Goal: Information Seeking & Learning: Get advice/opinions

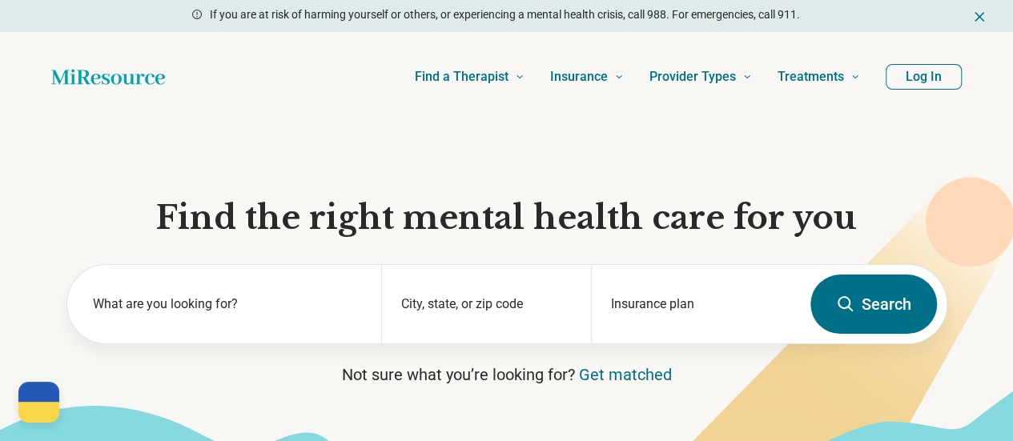
click at [950, 81] on button "Log In" at bounding box center [924, 77] width 76 height 26
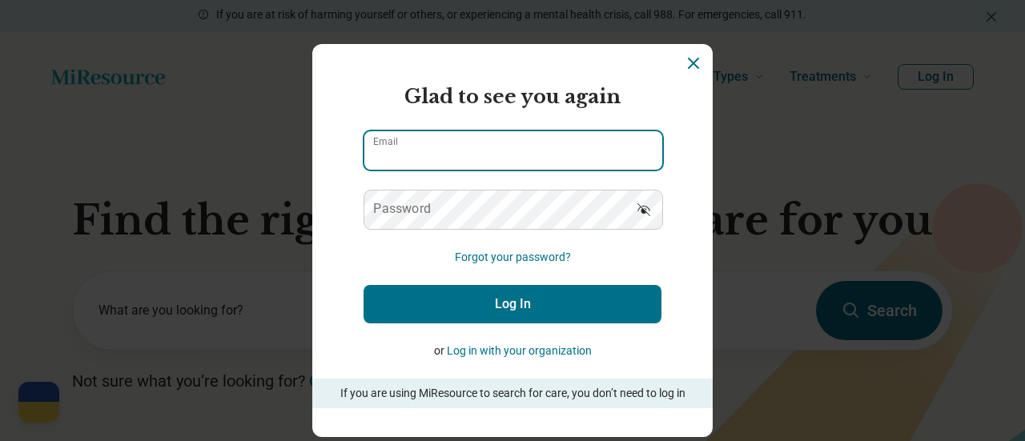
click at [517, 158] on input "Email" at bounding box center [513, 150] width 298 height 38
type input "**********"
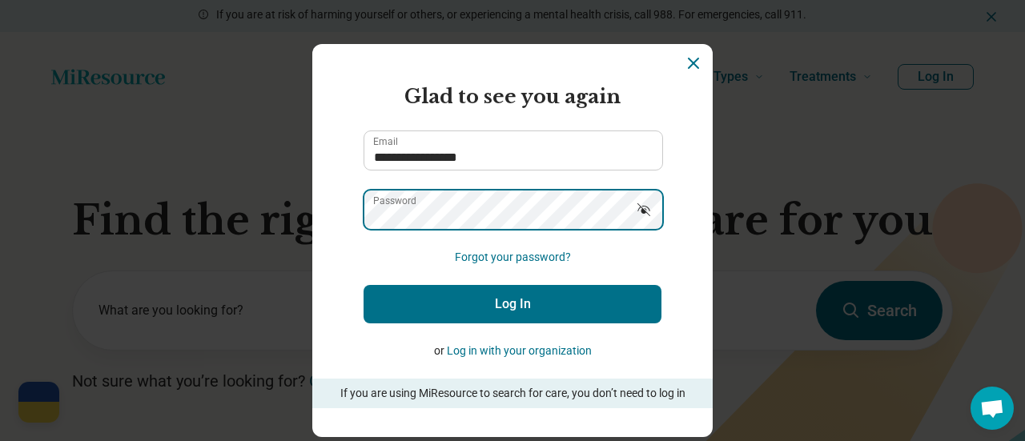
click at [364, 285] on button "Log In" at bounding box center [513, 304] width 298 height 38
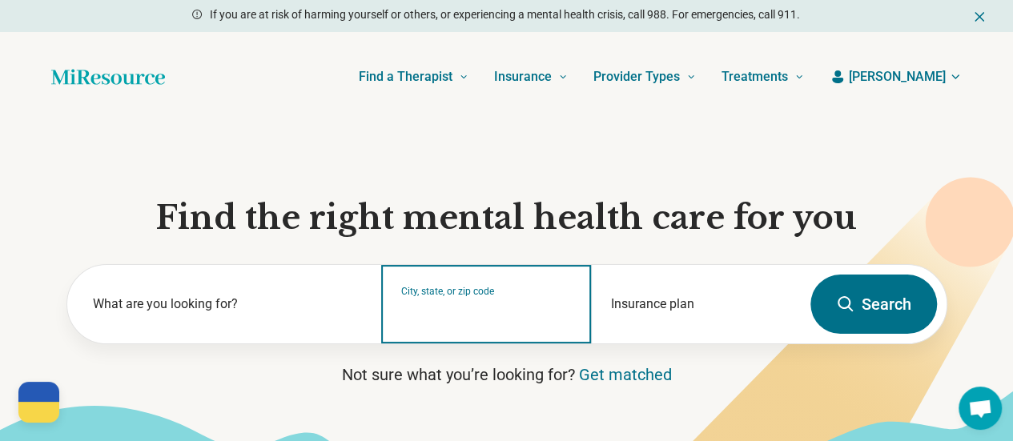
click at [472, 324] on input "City, state, or zip code" at bounding box center [486, 314] width 171 height 19
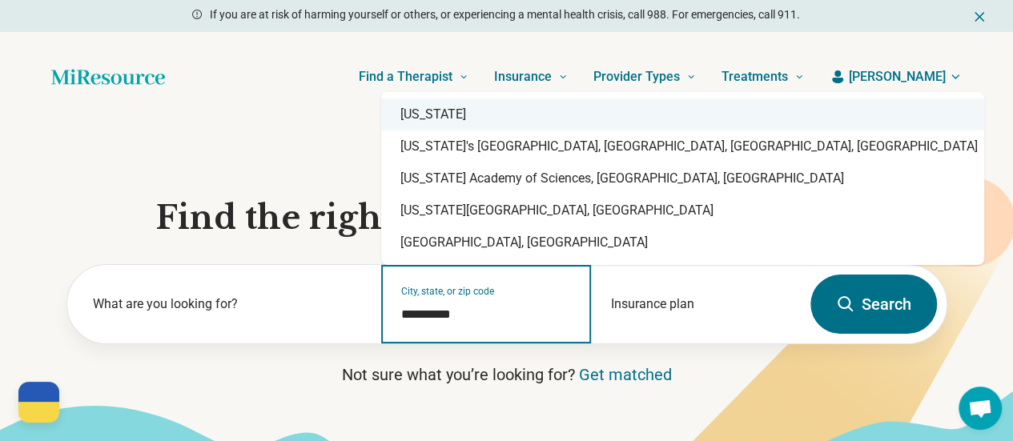
click at [412, 123] on div "[US_STATE]" at bounding box center [682, 114] width 603 height 32
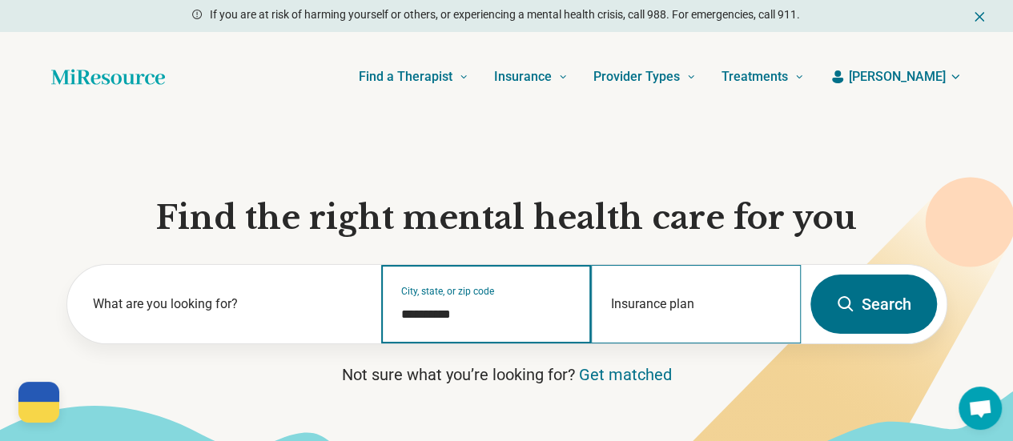
type input "**********"
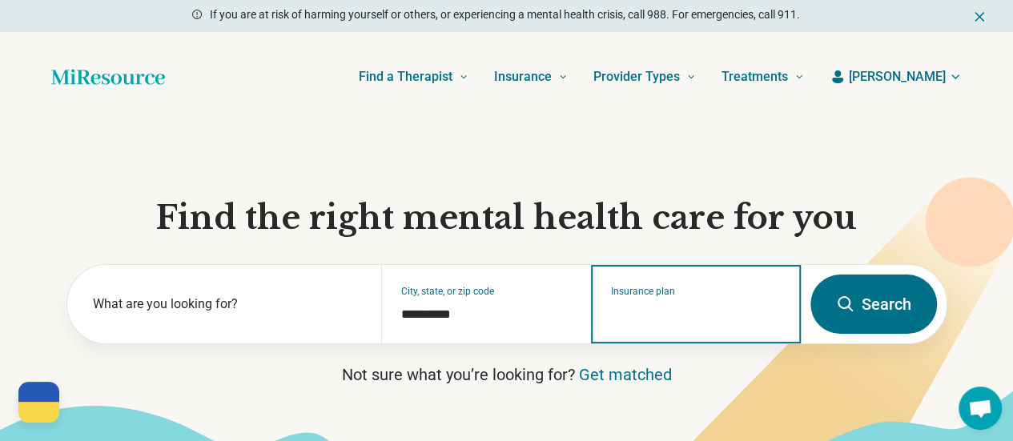
click at [689, 316] on input "Insurance plan" at bounding box center [696, 314] width 171 height 19
click at [701, 371] on div "UCSC Student Insurance" at bounding box center [677, 379] width 170 height 32
type input "**********"
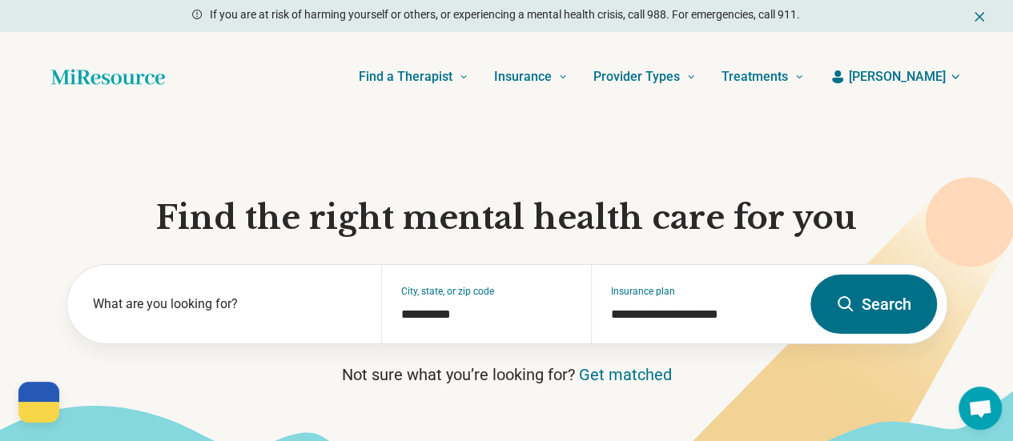
click at [886, 308] on button "Search" at bounding box center [873, 304] width 127 height 59
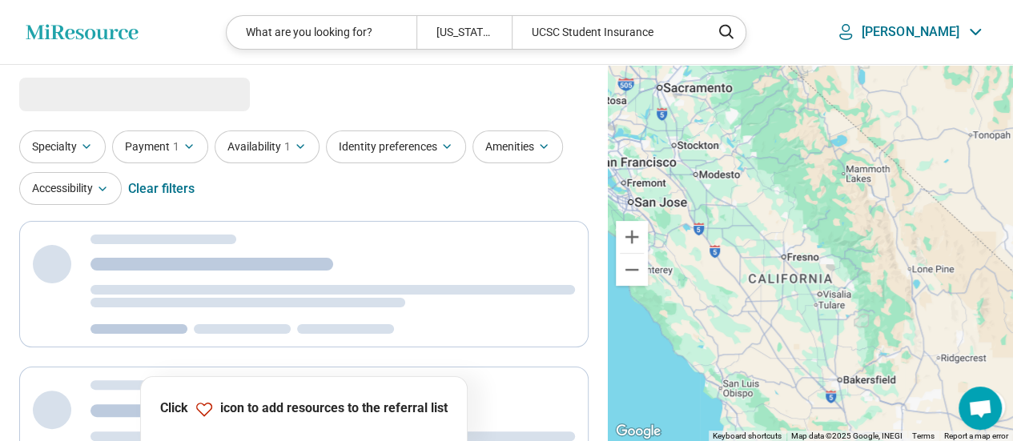
select select "***"
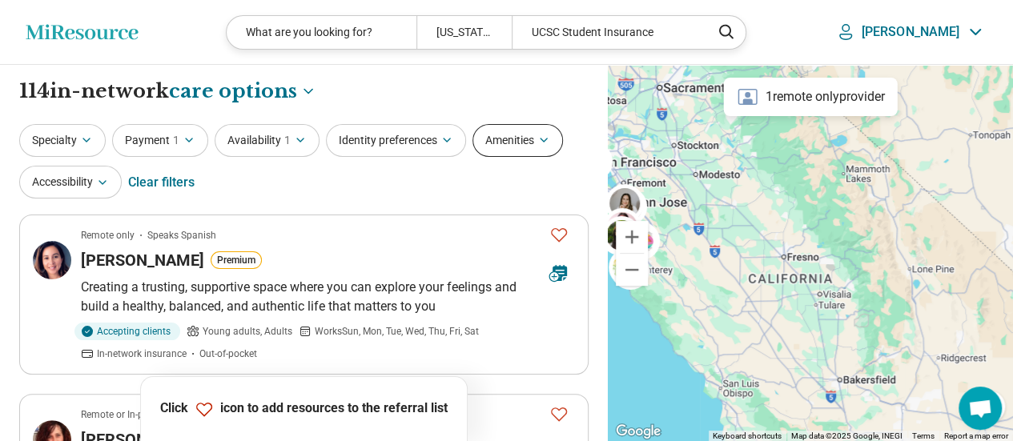
click at [505, 139] on button "Amenities" at bounding box center [517, 140] width 90 height 33
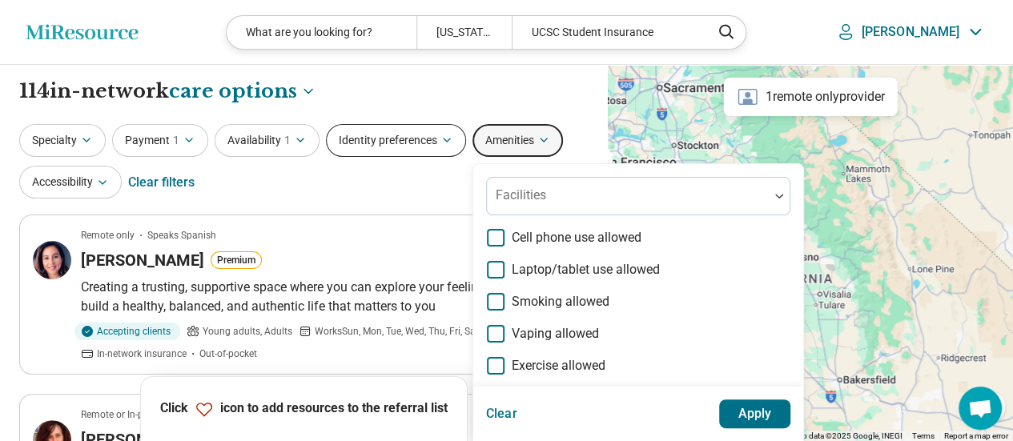
click at [415, 142] on button "Identity preferences" at bounding box center [396, 140] width 140 height 33
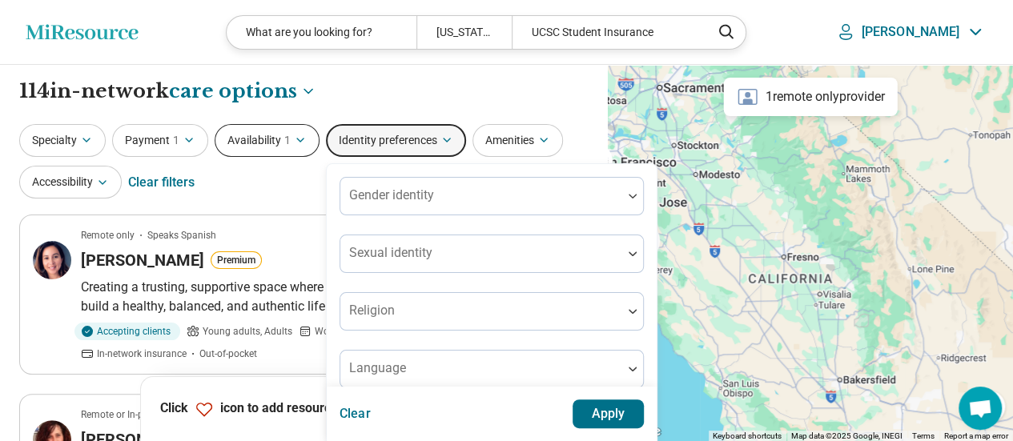
click at [285, 134] on span "1" at bounding box center [287, 140] width 6 height 17
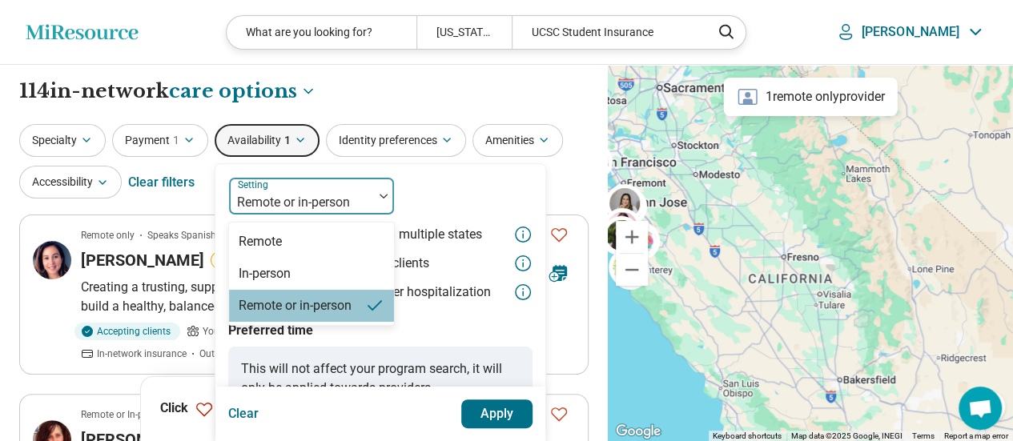
click at [389, 194] on div at bounding box center [383, 196] width 21 height 5
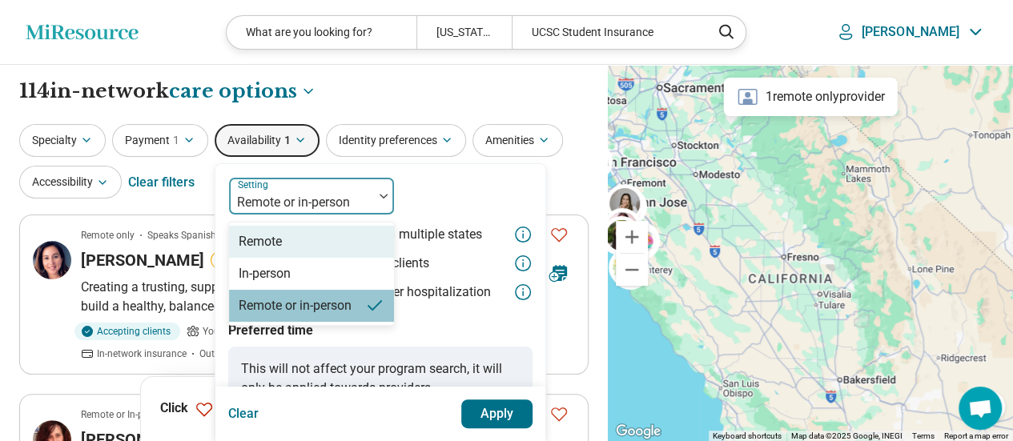
click at [368, 231] on div "Remote" at bounding box center [311, 242] width 165 height 32
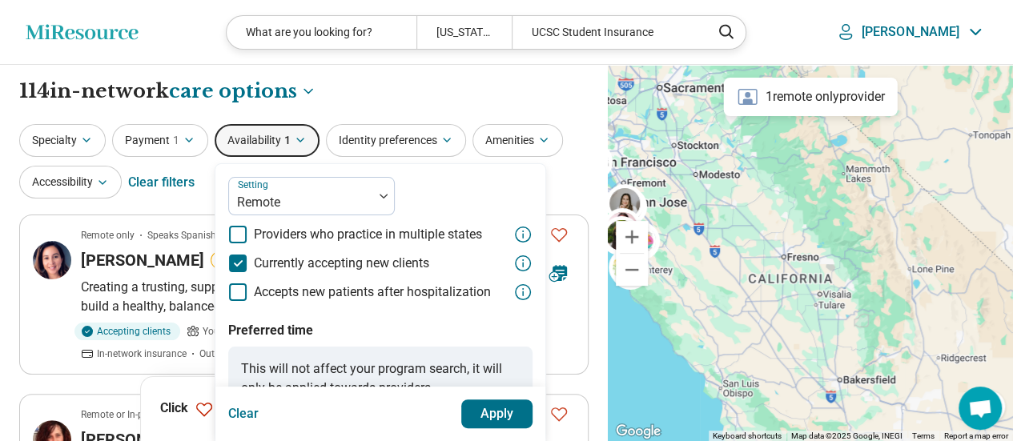
click at [496, 416] on button "Apply" at bounding box center [497, 414] width 72 height 29
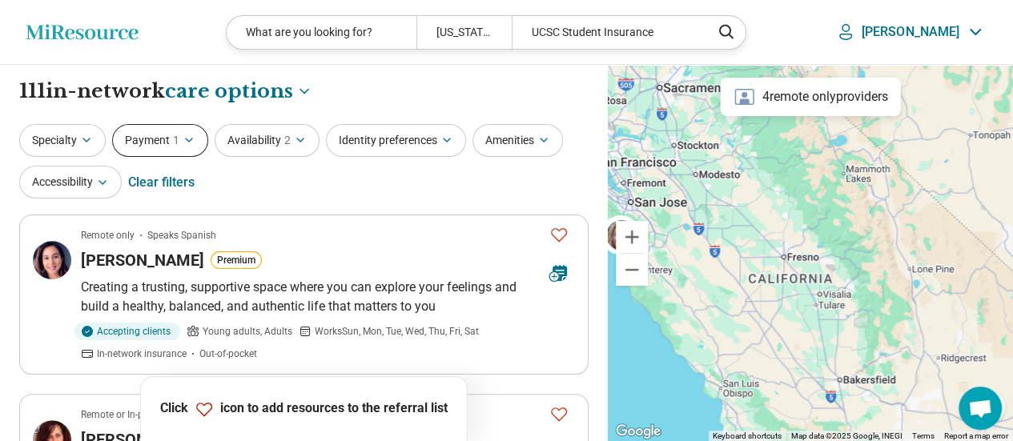
click at [167, 127] on button "Payment 1" at bounding box center [160, 140] width 96 height 33
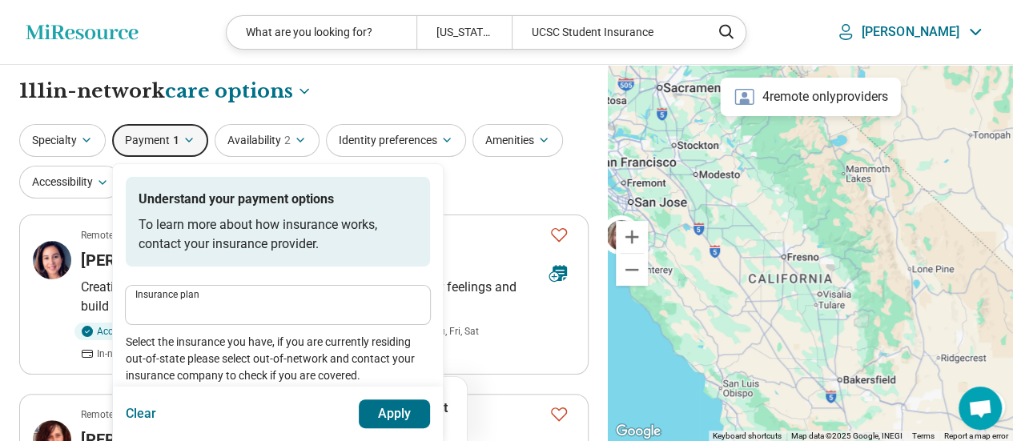
type input "**********"
click at [167, 127] on button "Payment 1" at bounding box center [160, 140] width 96 height 33
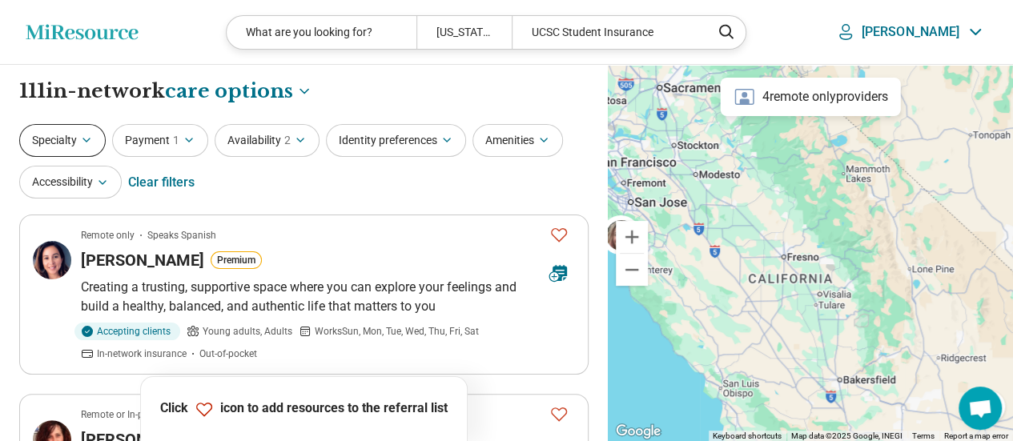
click at [94, 140] on button "Specialty" at bounding box center [62, 140] width 86 height 33
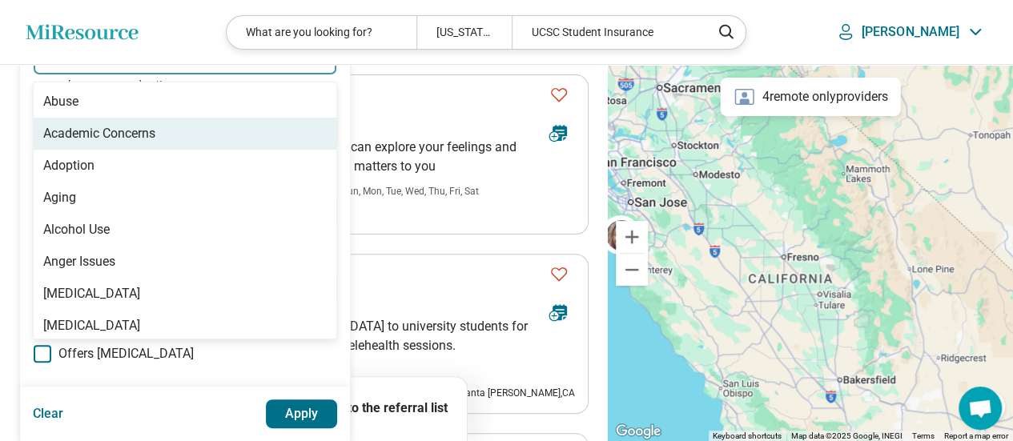
click at [141, 75] on div "100 results available. Use Up and Down to choose options, press Enter to select…" at bounding box center [185, 56] width 304 height 38
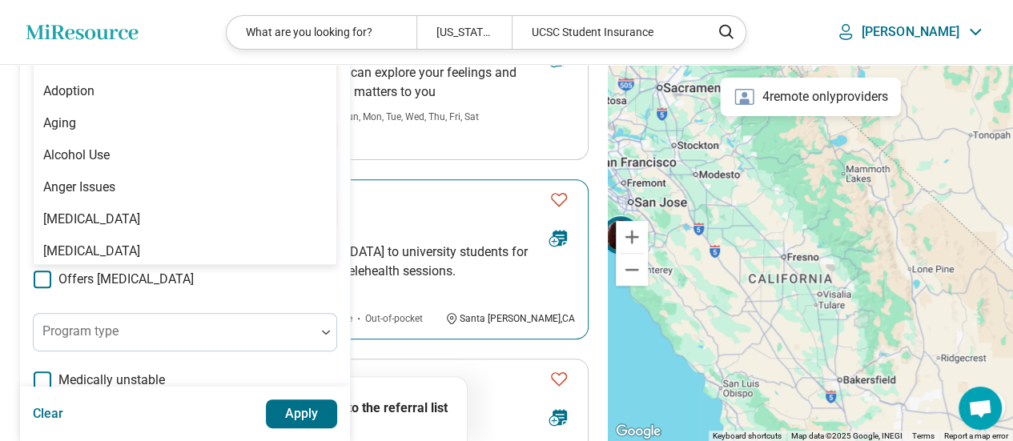
scroll to position [54, 0]
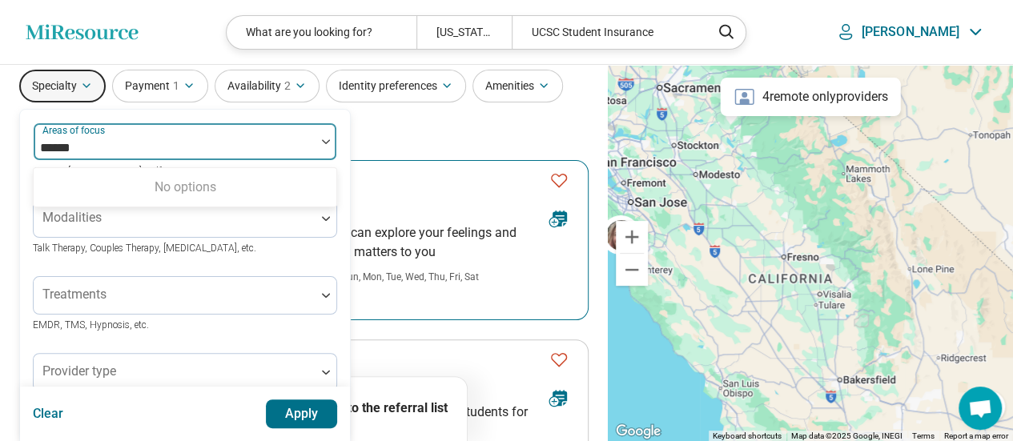
type input "****"
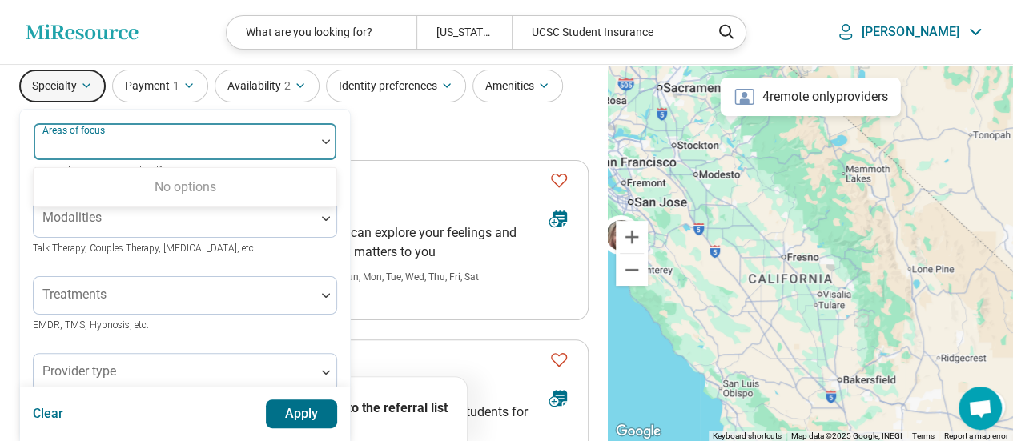
click at [112, 139] on div at bounding box center [174, 148] width 269 height 22
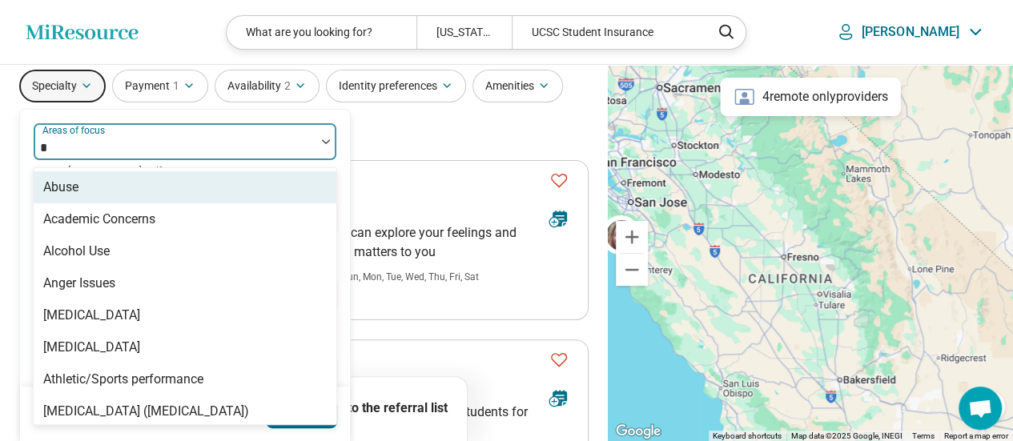
type input "**"
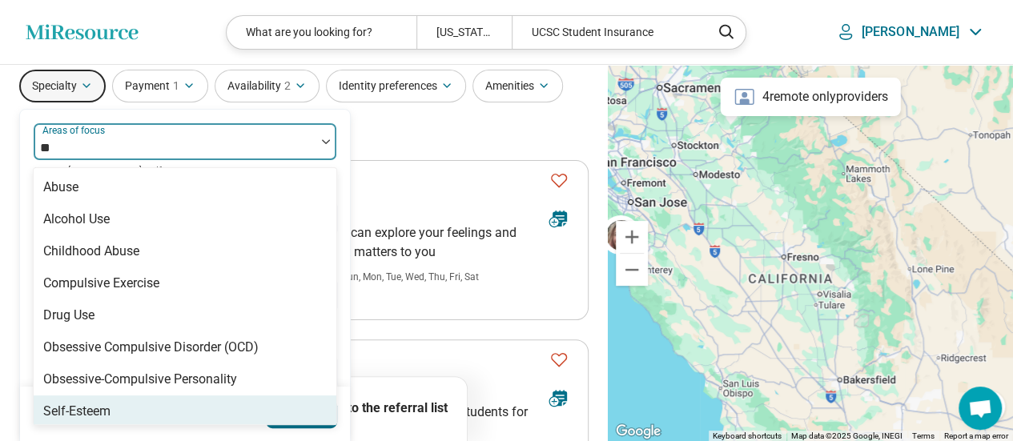
click at [143, 400] on div "Self-Esteem" at bounding box center [185, 412] width 303 height 32
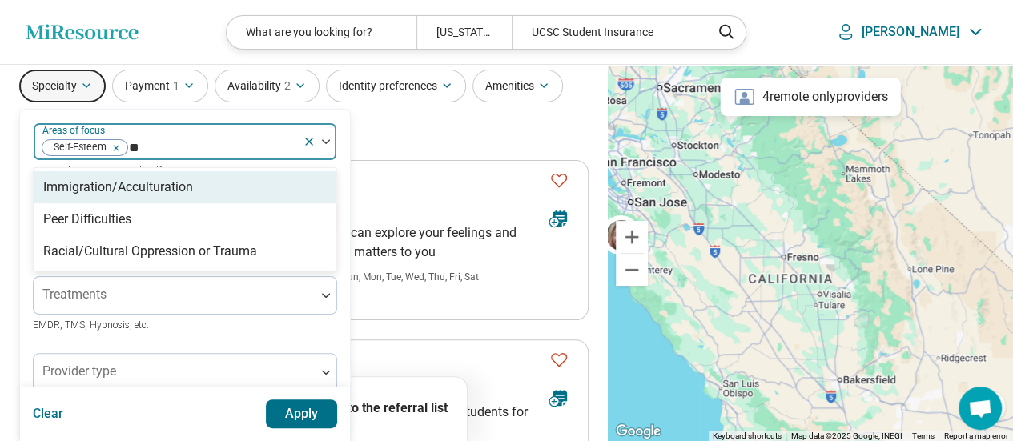
type input "***"
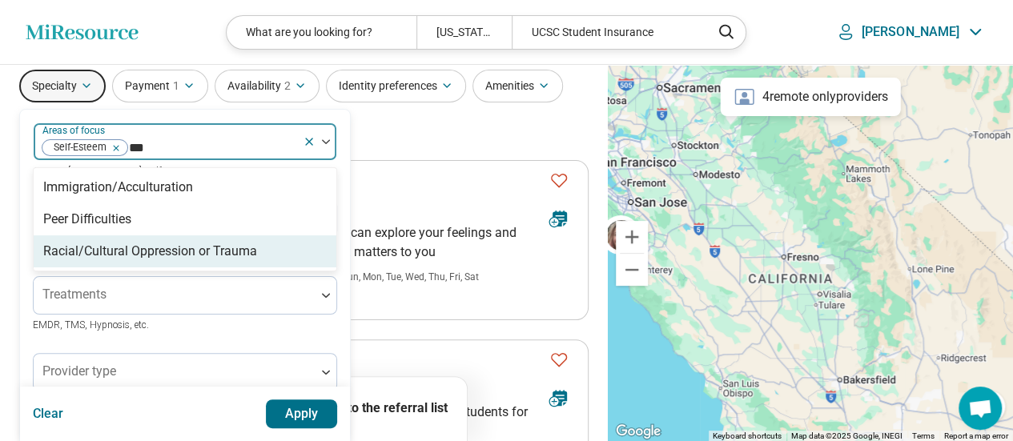
click at [181, 260] on div "Racial/Cultural Oppression or Trauma" at bounding box center [185, 251] width 303 height 32
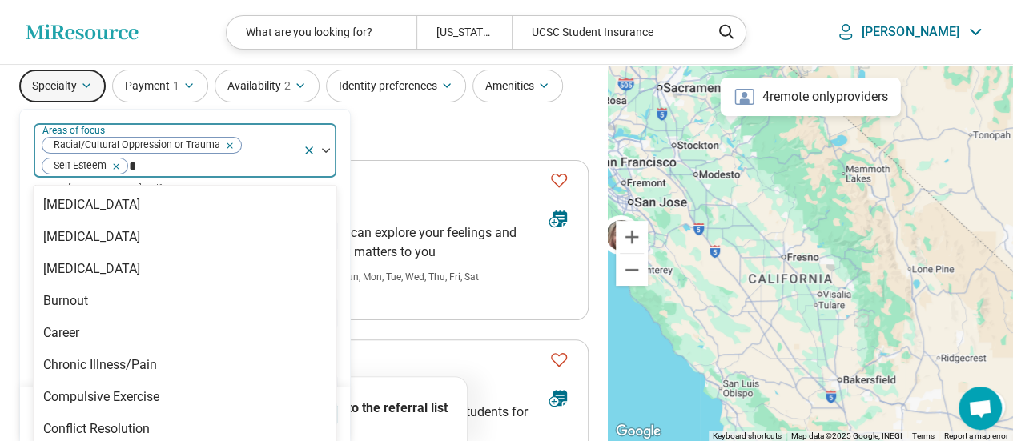
scroll to position [0, 0]
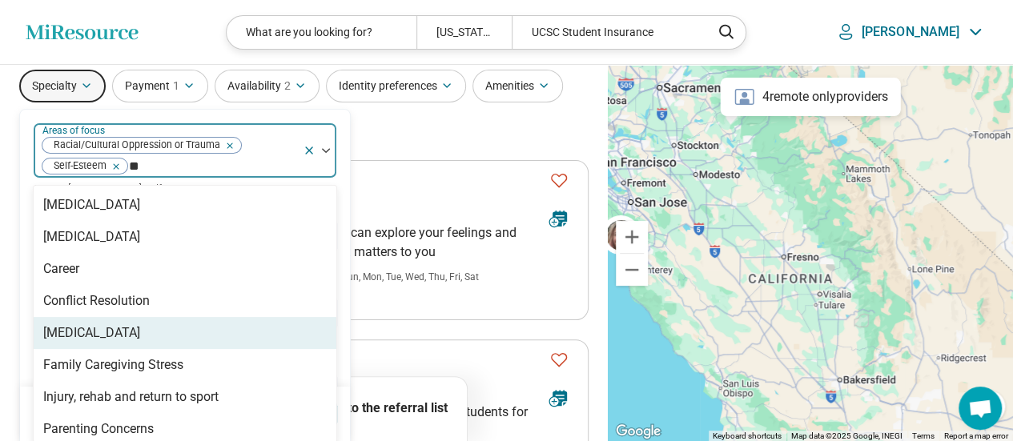
type input "***"
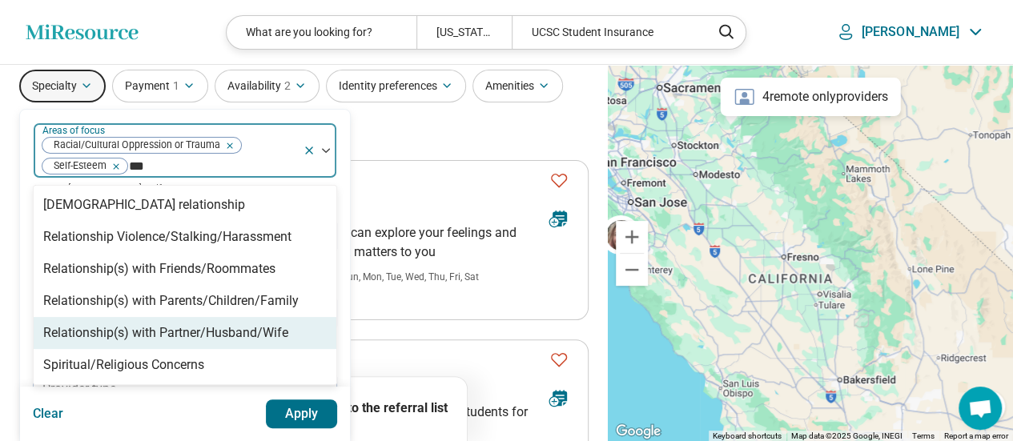
click at [271, 331] on div "Relationship(s) with Partner/Husband/Wife" at bounding box center [165, 333] width 245 height 19
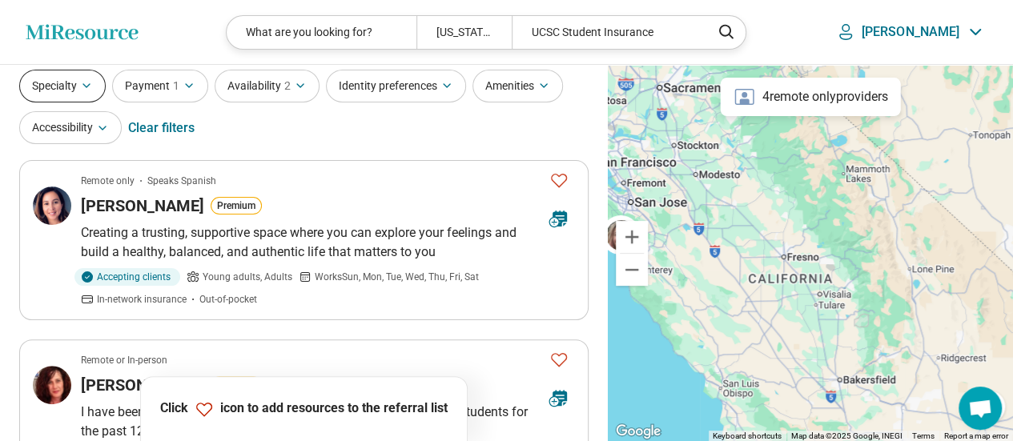
click at [67, 73] on button "Specialty" at bounding box center [62, 86] width 86 height 33
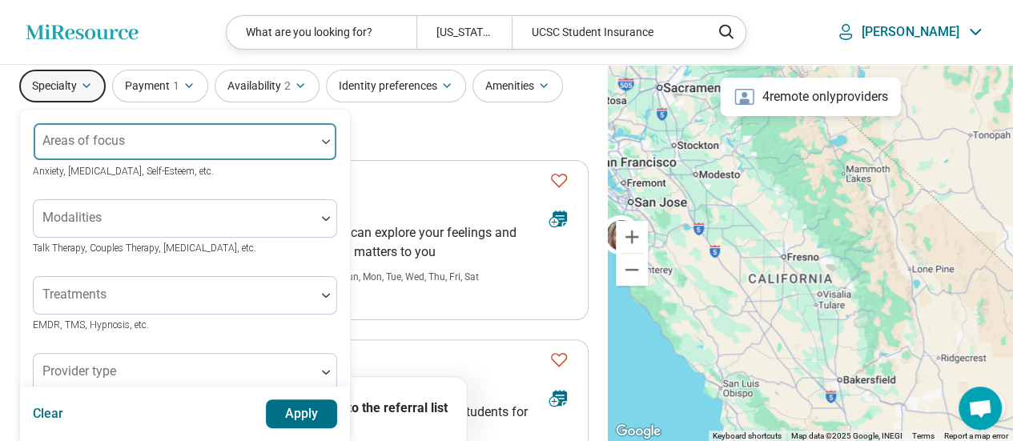
click at [159, 140] on div at bounding box center [174, 148] width 269 height 22
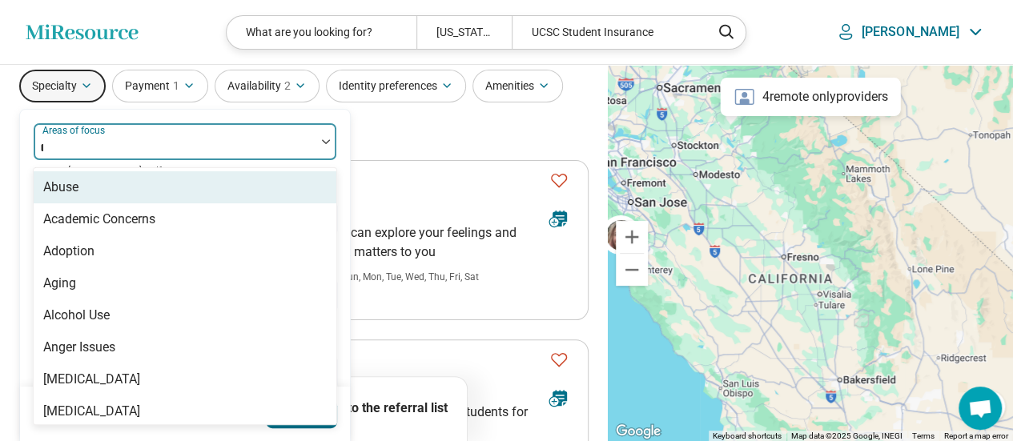
type input "**"
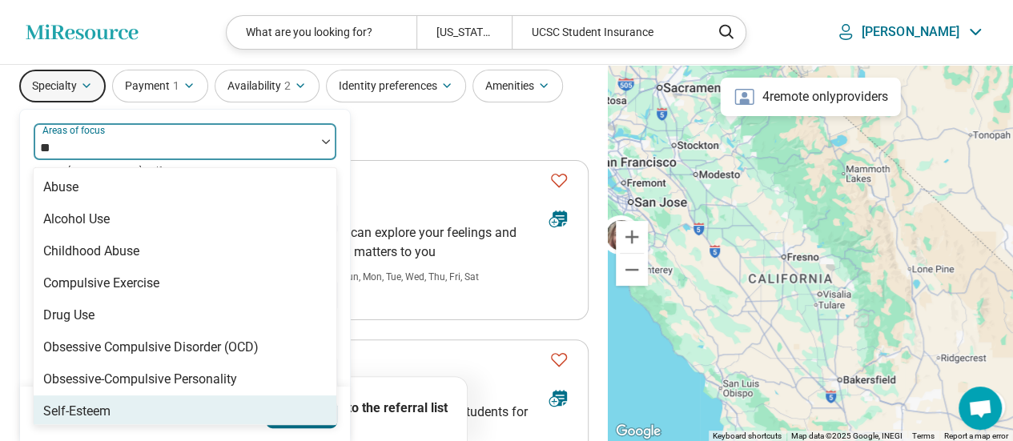
click at [107, 411] on div "Self-Esteem" at bounding box center [76, 411] width 67 height 19
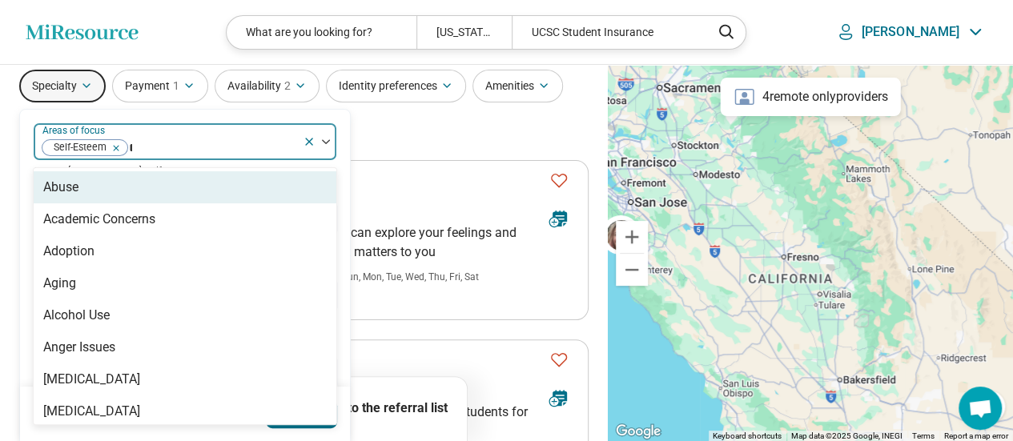
type input "**"
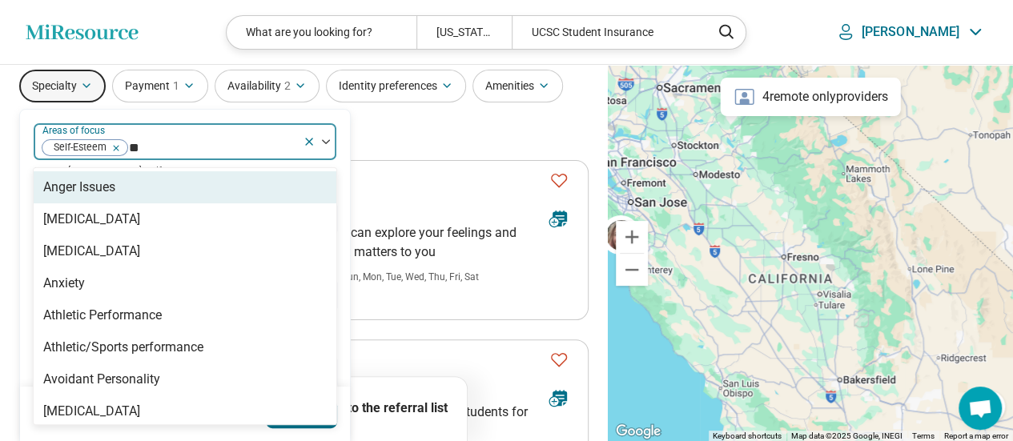
click at [200, 190] on div "Anger Issues" at bounding box center [185, 187] width 303 height 32
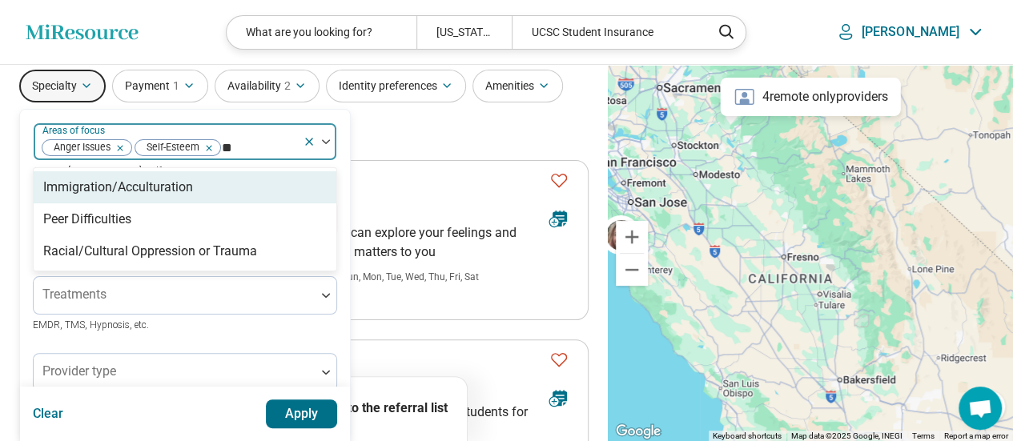
type input "*"
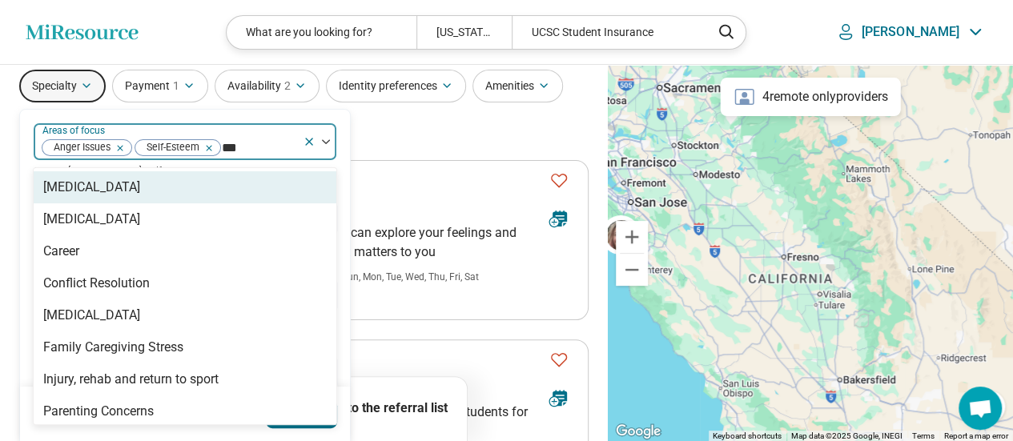
type input "****"
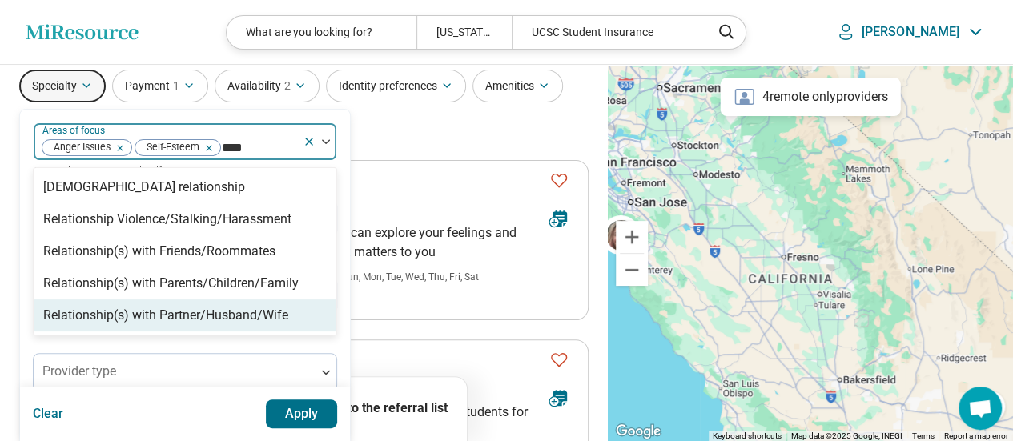
click at [218, 313] on div "Relationship(s) with Partner/Husband/Wife" at bounding box center [165, 315] width 245 height 19
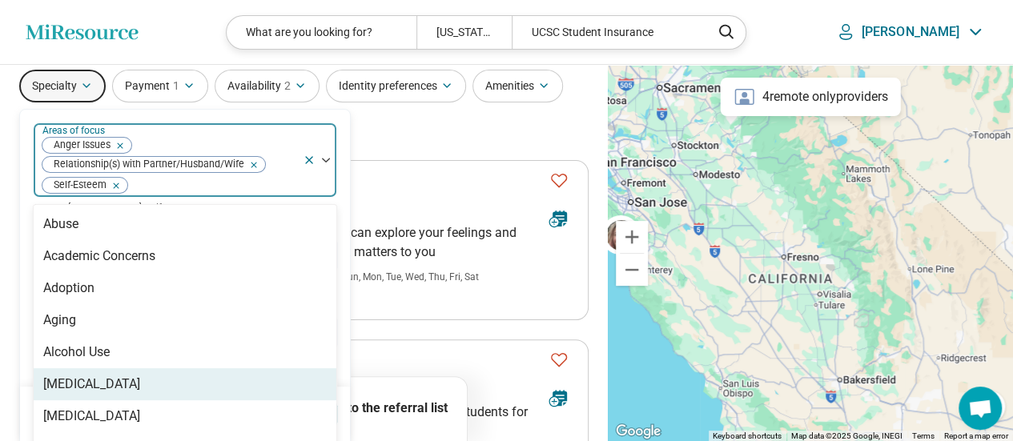
click at [344, 399] on div "Clear Apply" at bounding box center [185, 414] width 330 height 54
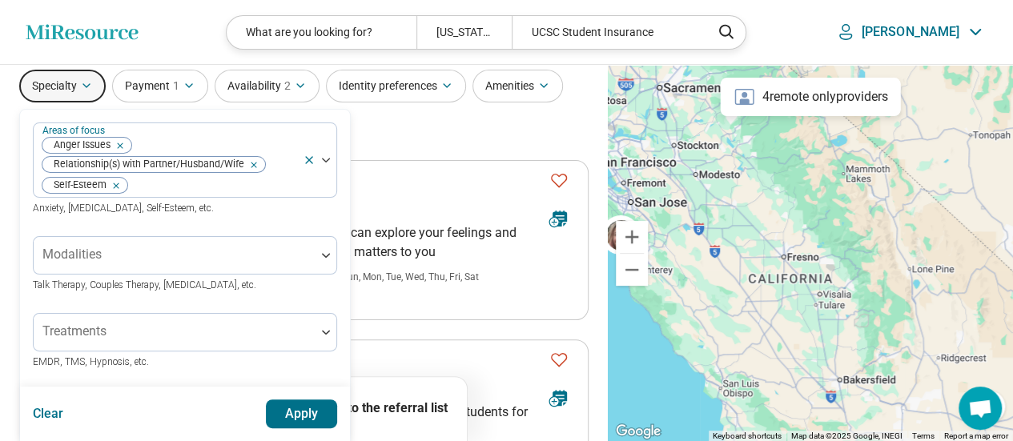
click at [322, 416] on button "Apply" at bounding box center [302, 414] width 72 height 29
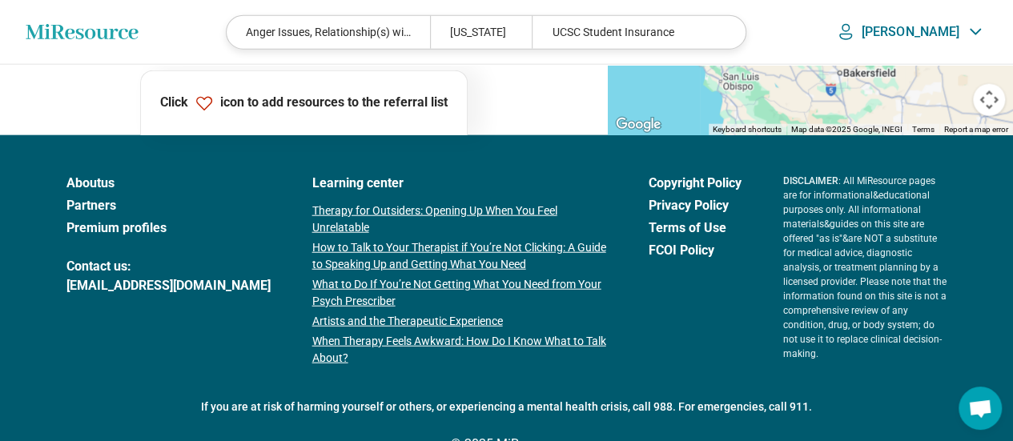
scroll to position [1659, 0]
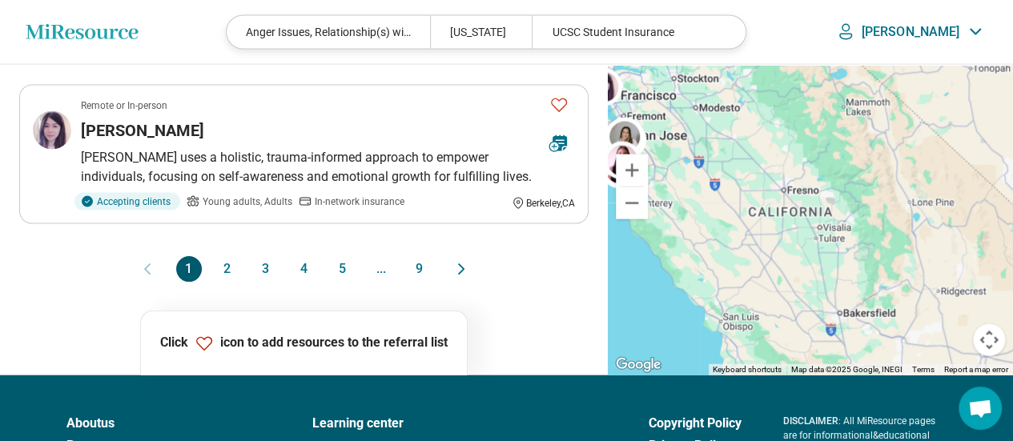
click at [421, 256] on button "9" at bounding box center [420, 269] width 26 height 26
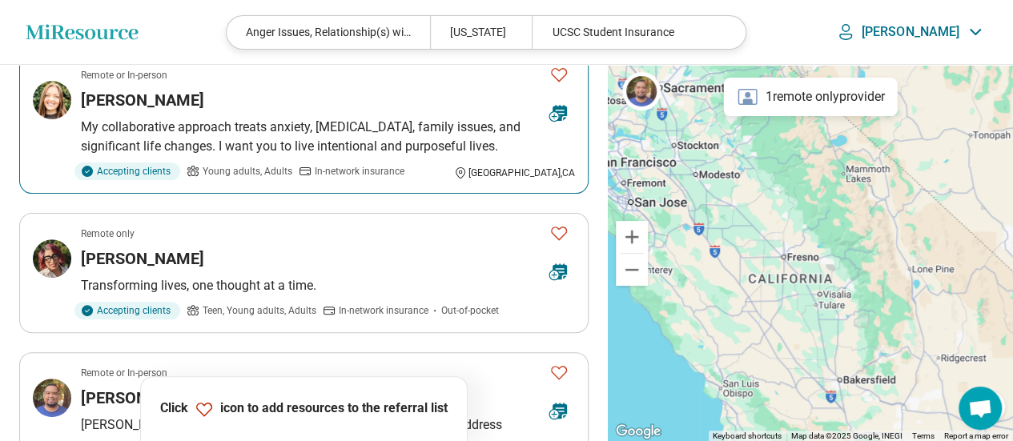
scroll to position [400, 0]
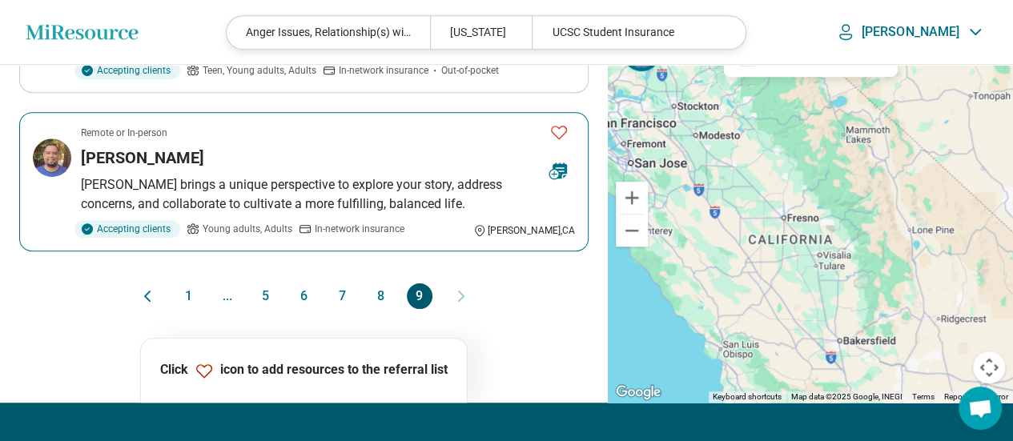
click at [123, 152] on h3 "Carlos Lucas" at bounding box center [142, 158] width 123 height 22
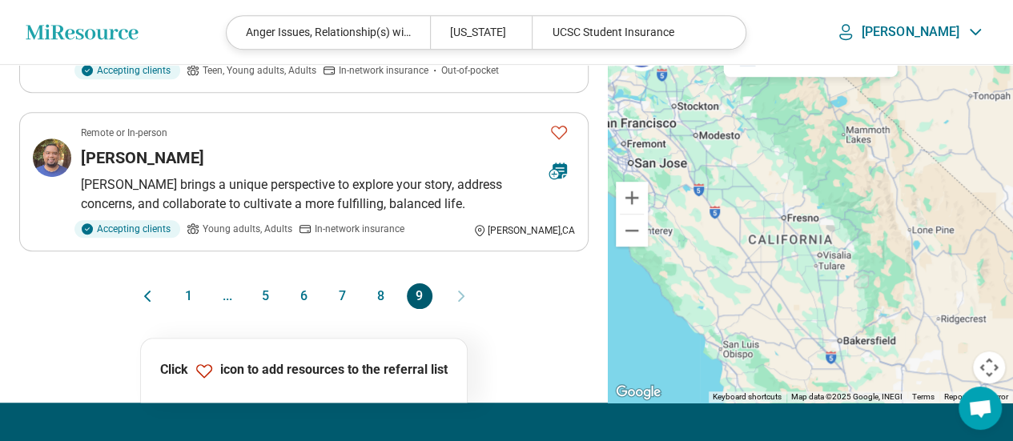
click at [381, 291] on button "8" at bounding box center [381, 296] width 26 height 26
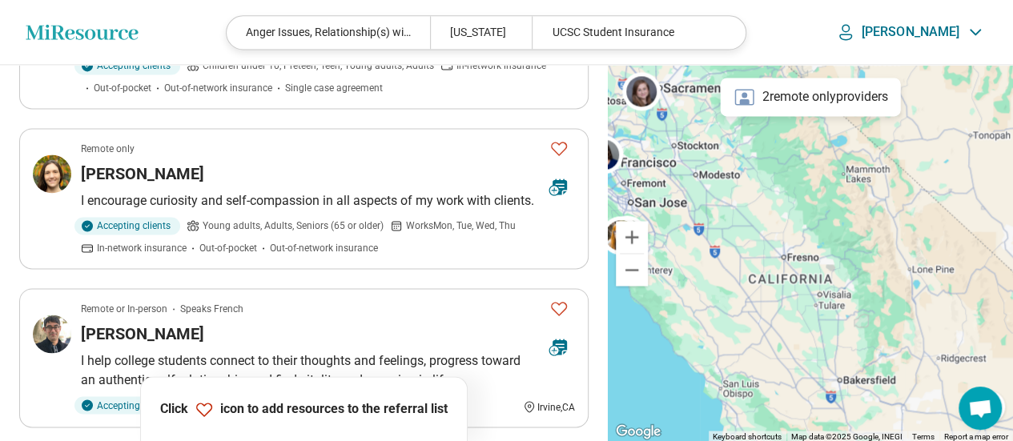
scroll to position [1281, 0]
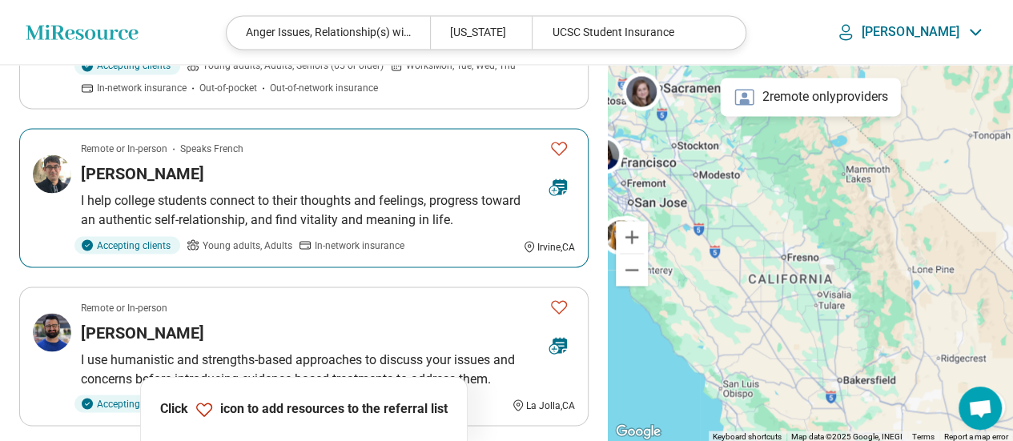
click at [154, 185] on h3 "Christopher Pena" at bounding box center [142, 174] width 123 height 22
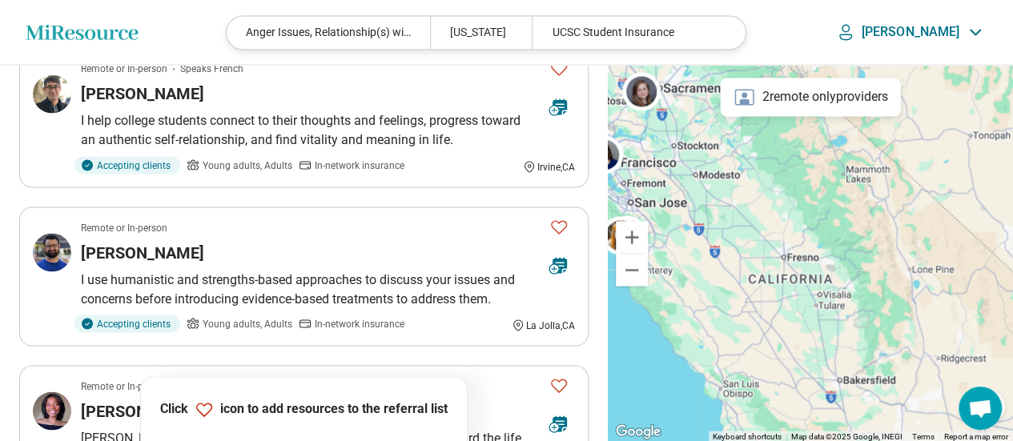
scroll to position [1441, 0]
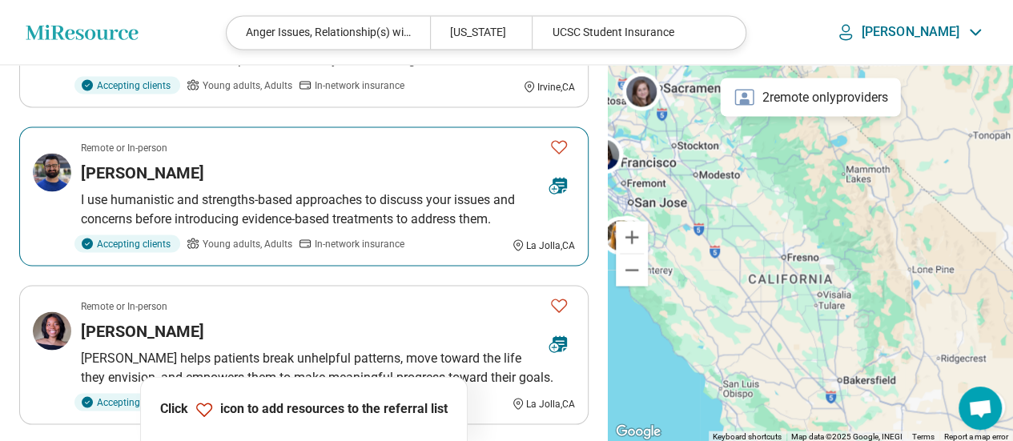
click at [154, 183] on h3 "Michael Saleh" at bounding box center [142, 172] width 123 height 22
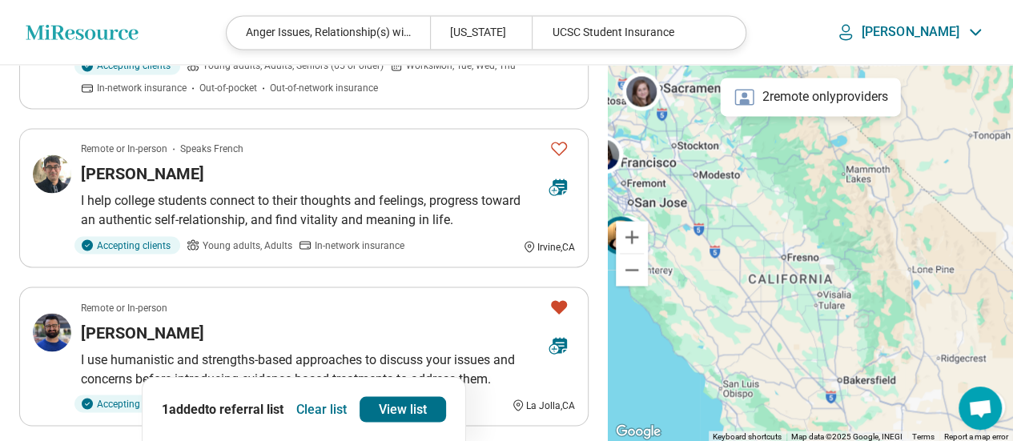
scroll to position [1682, 0]
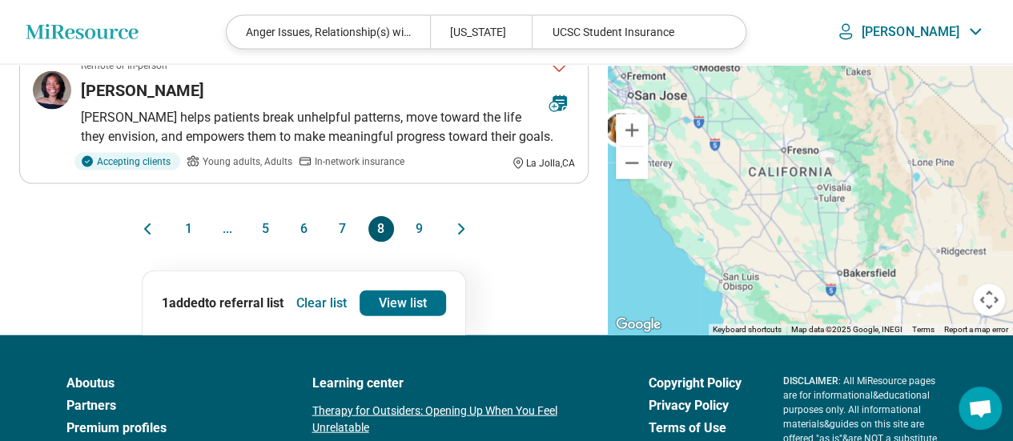
click at [307, 242] on button "6" at bounding box center [304, 229] width 26 height 26
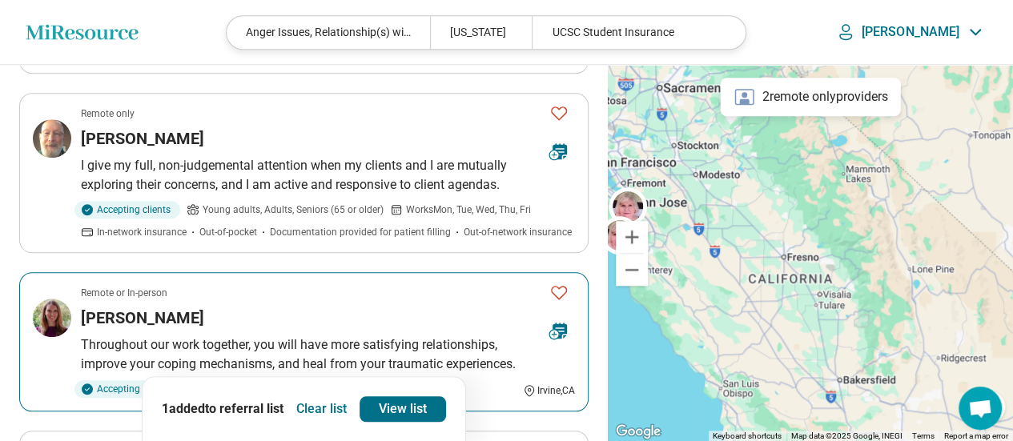
scroll to position [561, 0]
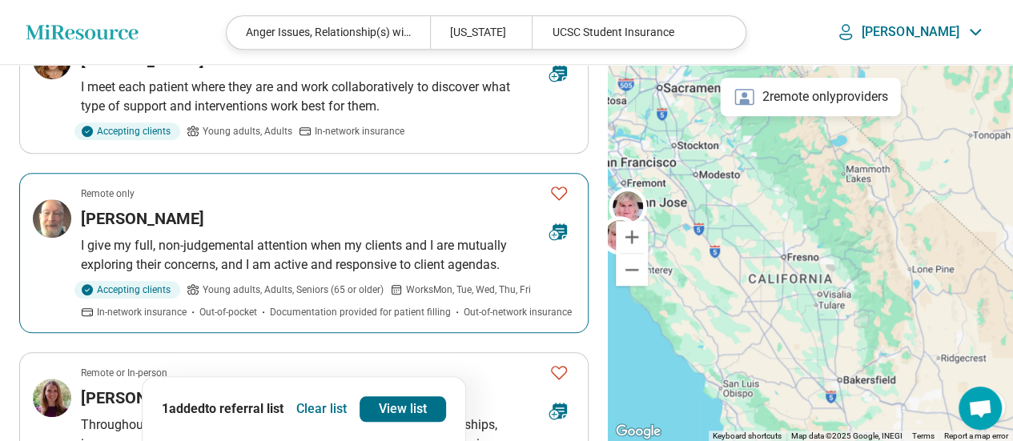
click at [149, 207] on h3 "Marc Darrow" at bounding box center [142, 218] width 123 height 22
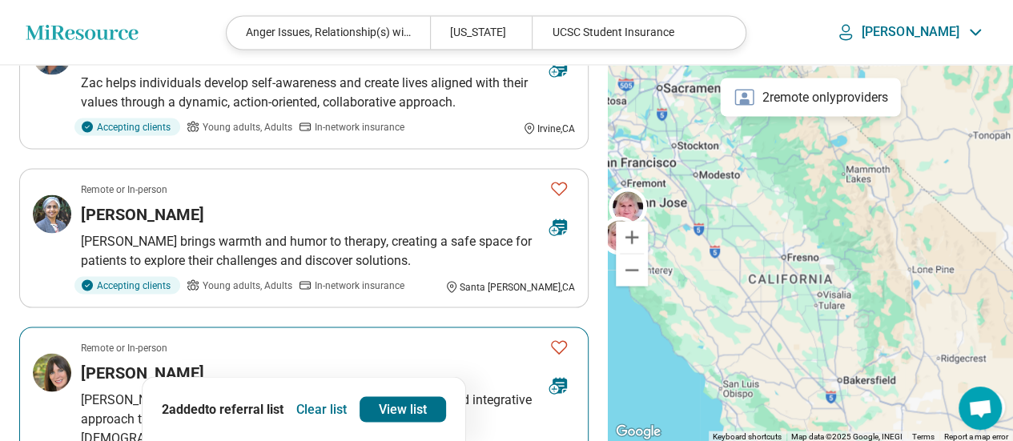
scroll to position [1602, 0]
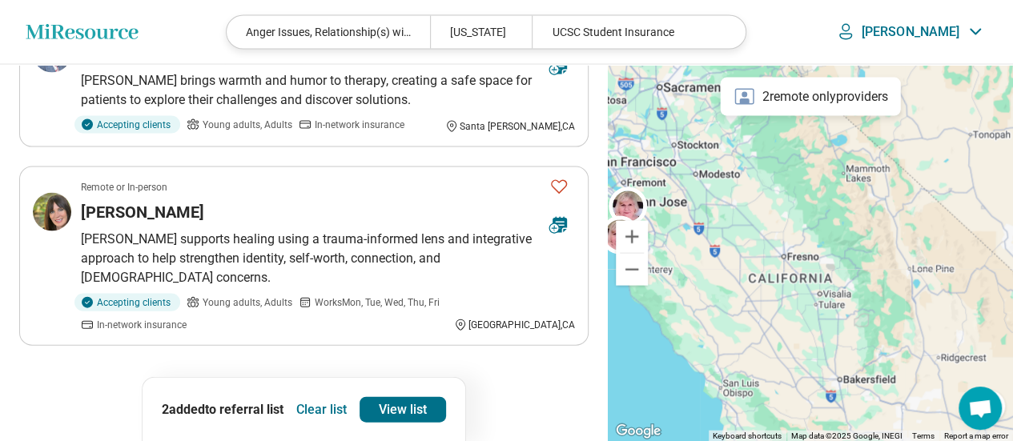
click at [265, 378] on button "5" at bounding box center [266, 391] width 26 height 26
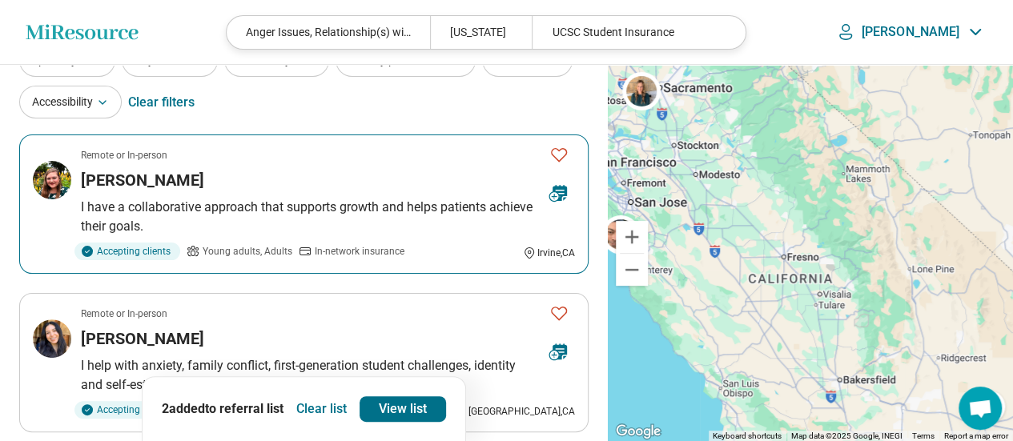
scroll to position [160, 0]
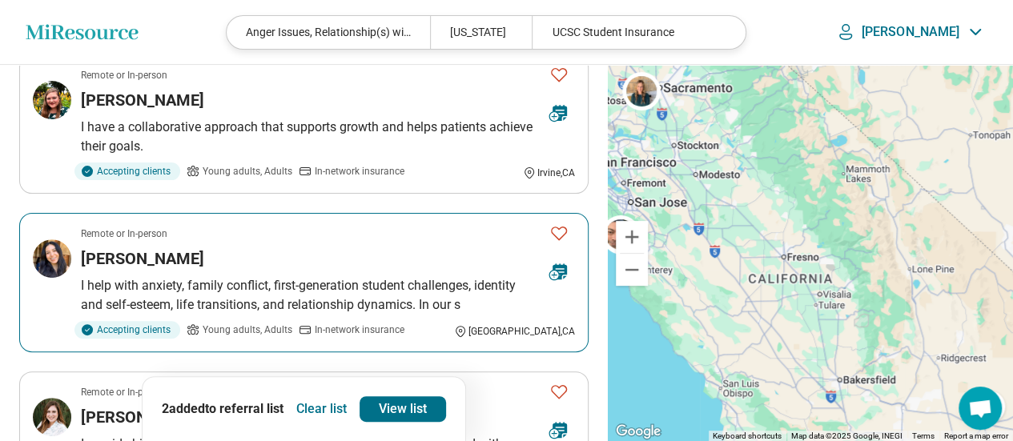
click at [561, 228] on icon "Favorite" at bounding box center [558, 232] width 19 height 19
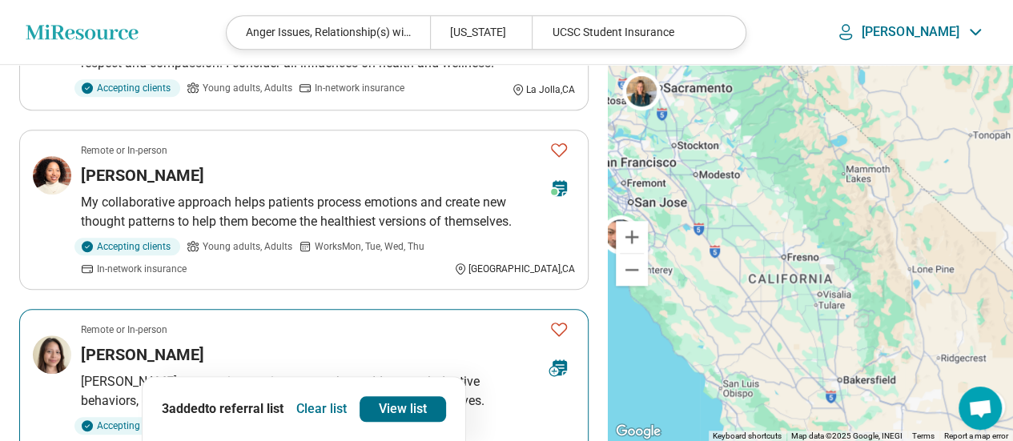
scroll to position [641, 0]
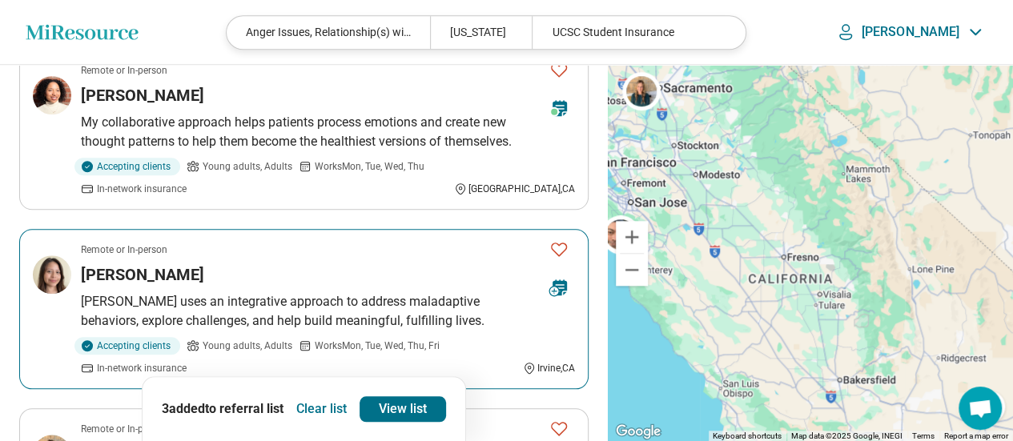
click at [563, 243] on icon "Favorite" at bounding box center [558, 248] width 19 height 19
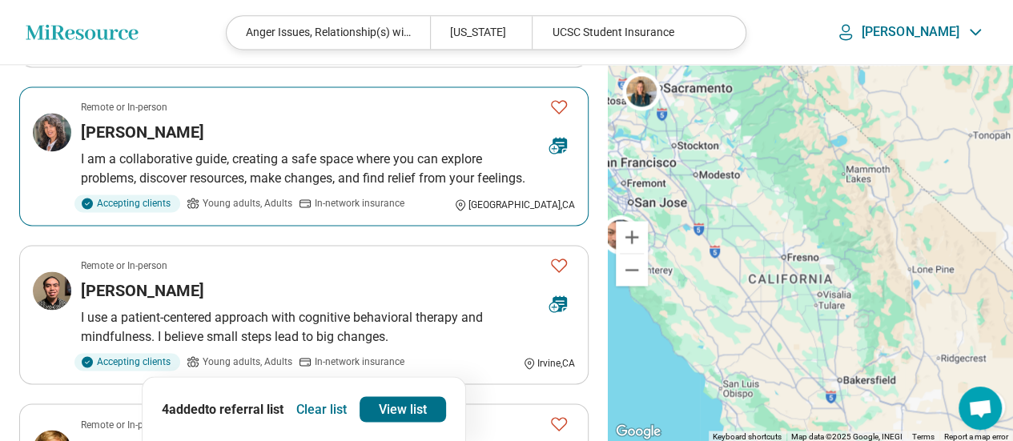
scroll to position [1201, 0]
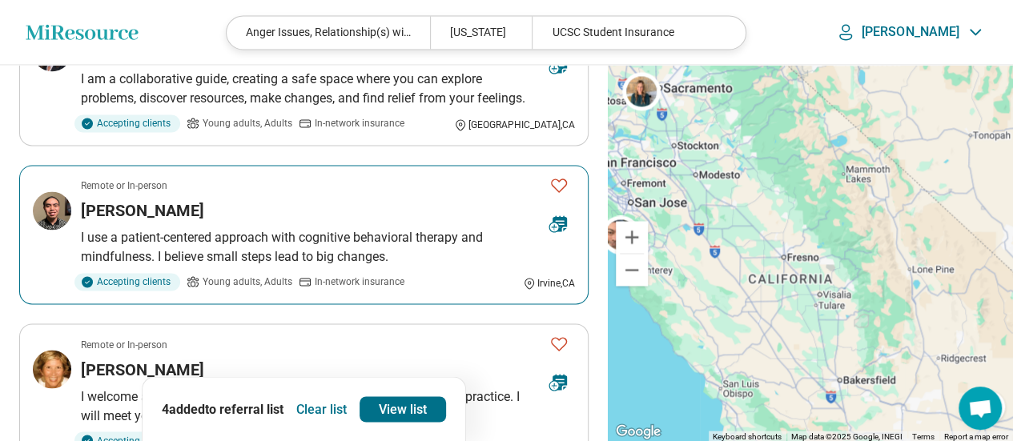
click at [150, 199] on h3 "Joseph Zerrudo" at bounding box center [142, 210] width 123 height 22
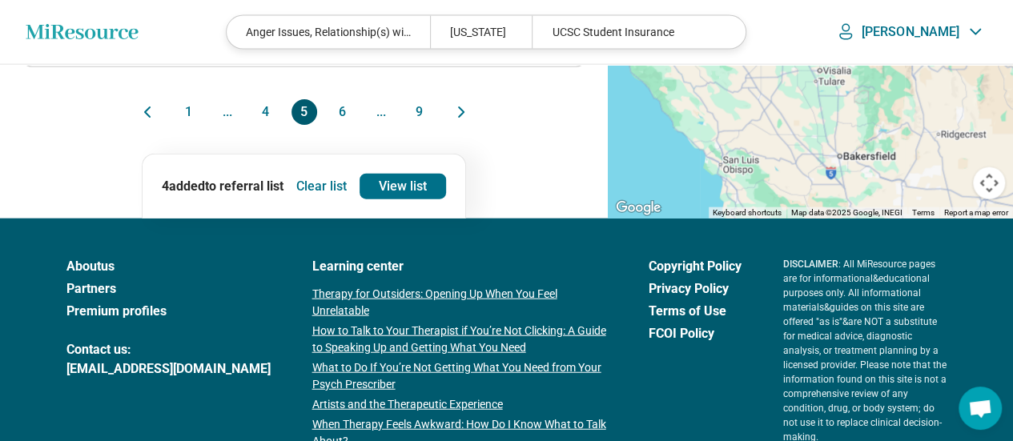
scroll to position [1759, 0]
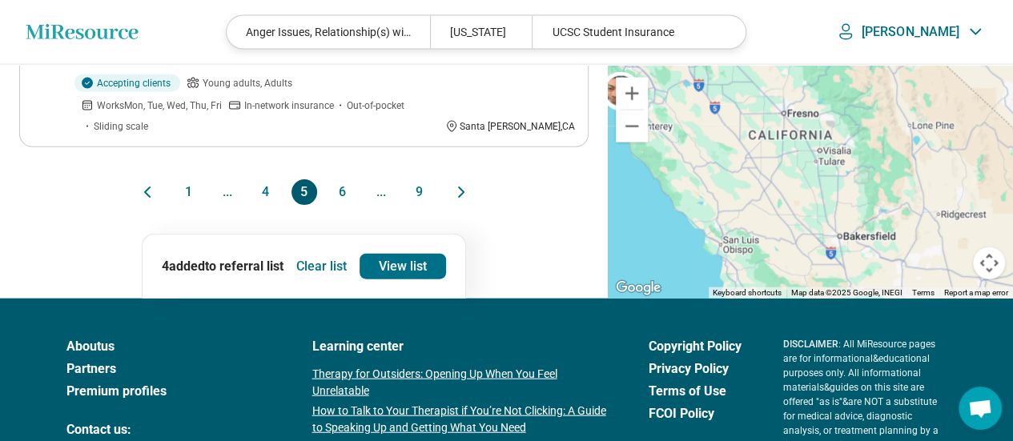
click at [265, 179] on button "4" at bounding box center [266, 192] width 26 height 26
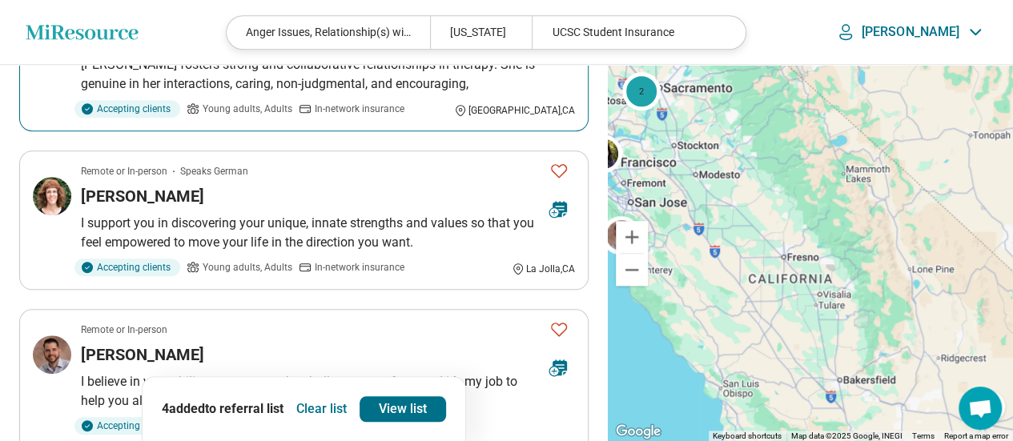
scroll to position [641, 0]
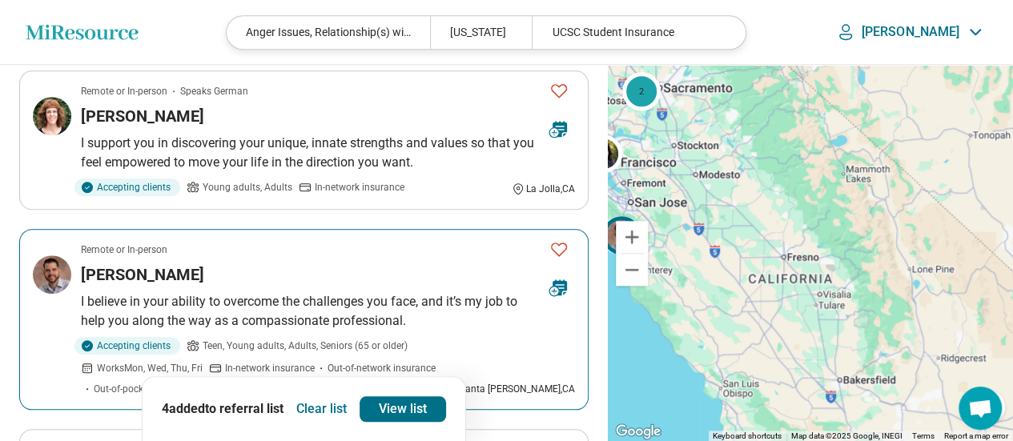
click at [424, 293] on p "I believe in your ability to overcome the challenges you face, and it’s my job …" at bounding box center [328, 311] width 494 height 38
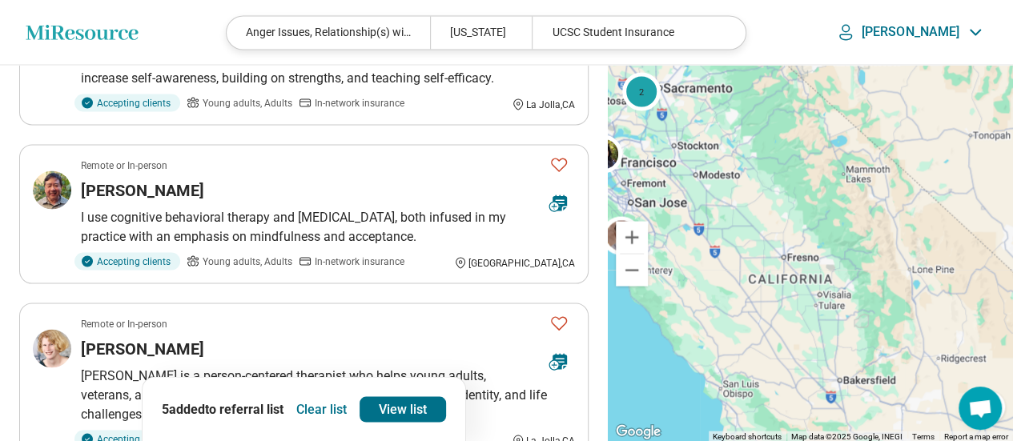
scroll to position [1762, 0]
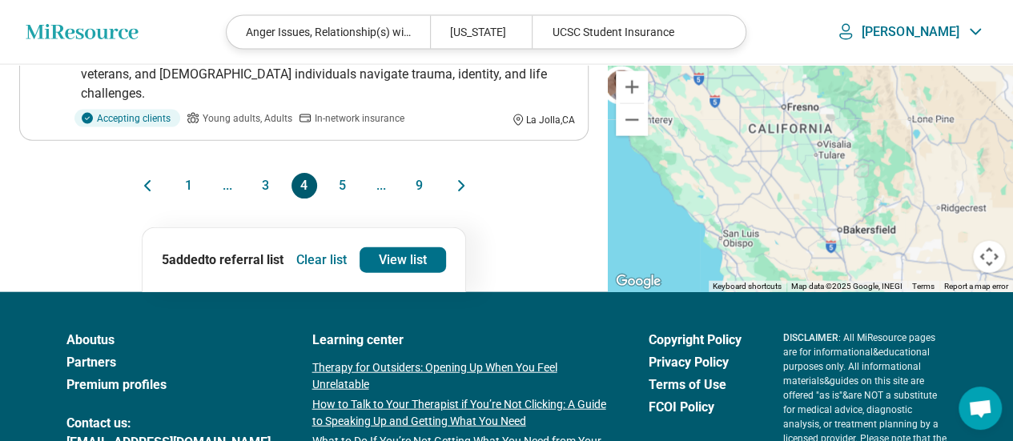
click at [268, 173] on button "3" at bounding box center [266, 186] width 26 height 26
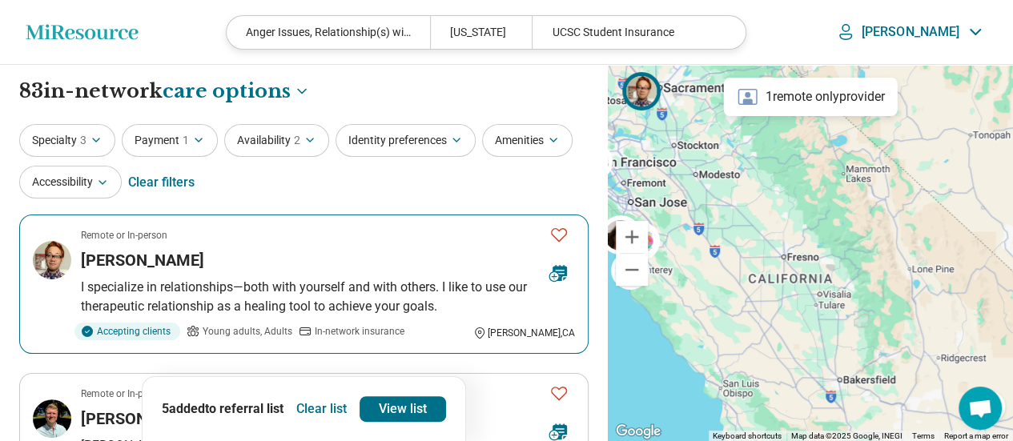
click at [397, 283] on p "I specialize in relationships—both with yourself and with others. I like to use…" at bounding box center [328, 297] width 494 height 38
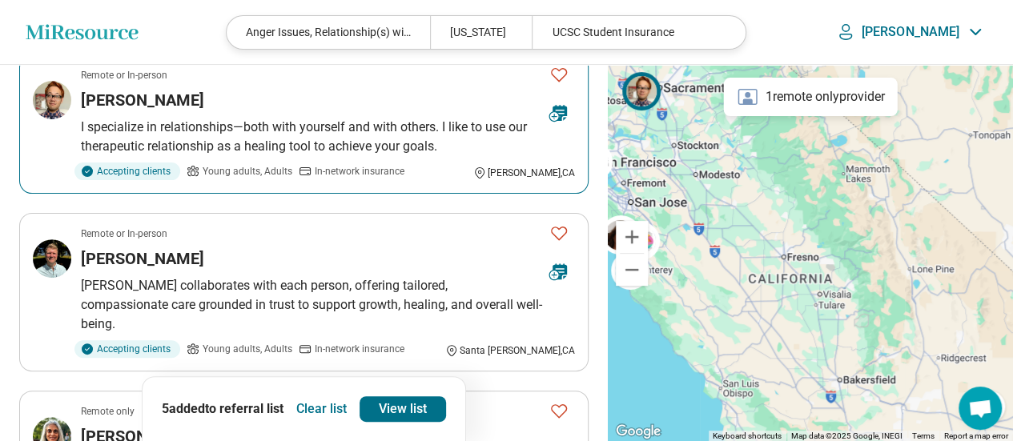
scroll to position [240, 0]
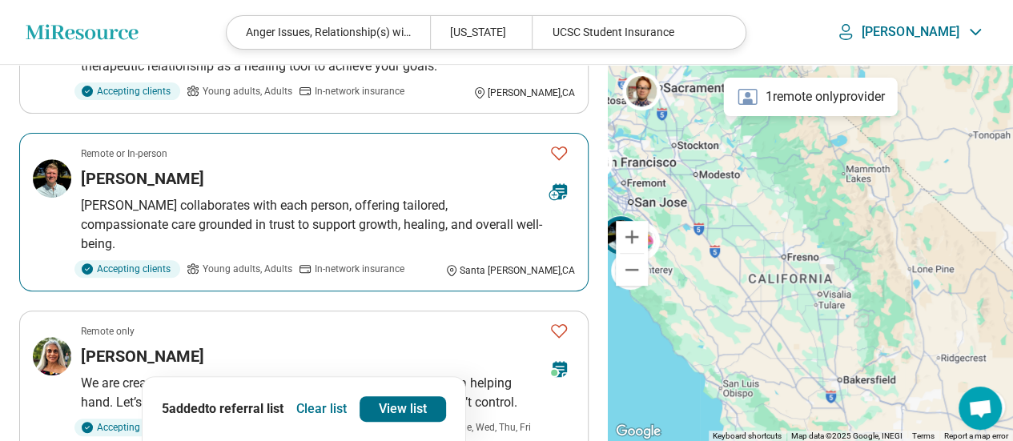
click at [372, 203] on p "[PERSON_NAME] collaborates with each person, offering tailored, compassionate c…" at bounding box center [328, 225] width 494 height 58
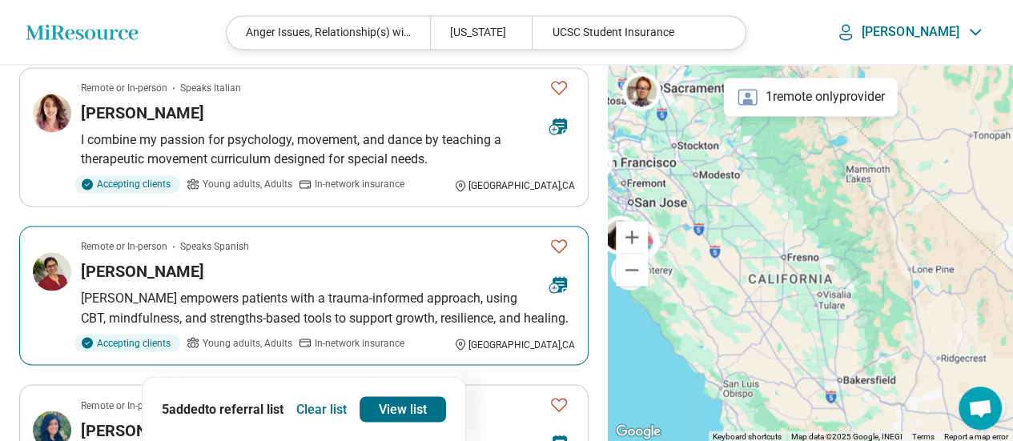
scroll to position [1361, 0]
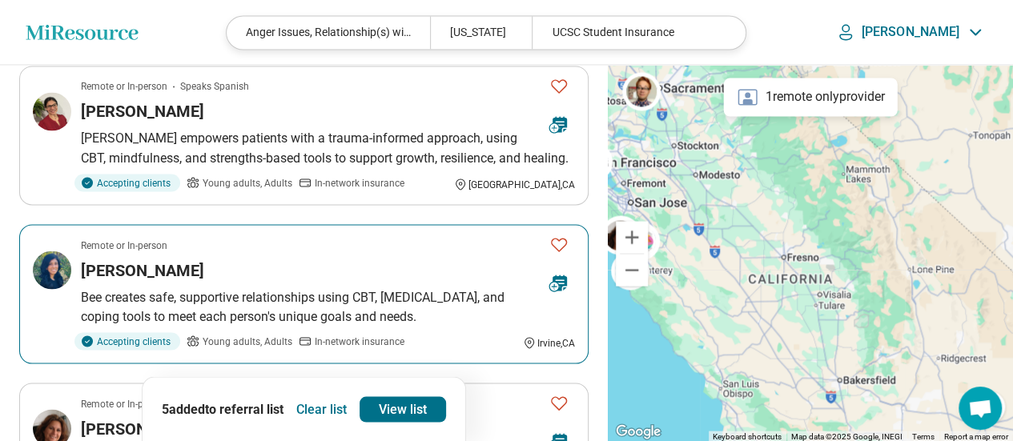
click at [565, 235] on icon "Favorite" at bounding box center [558, 244] width 19 height 19
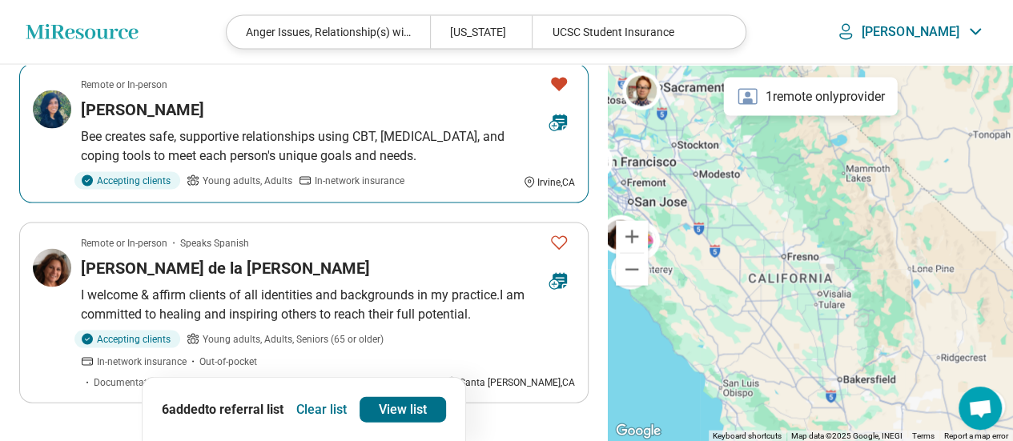
scroll to position [1602, 0]
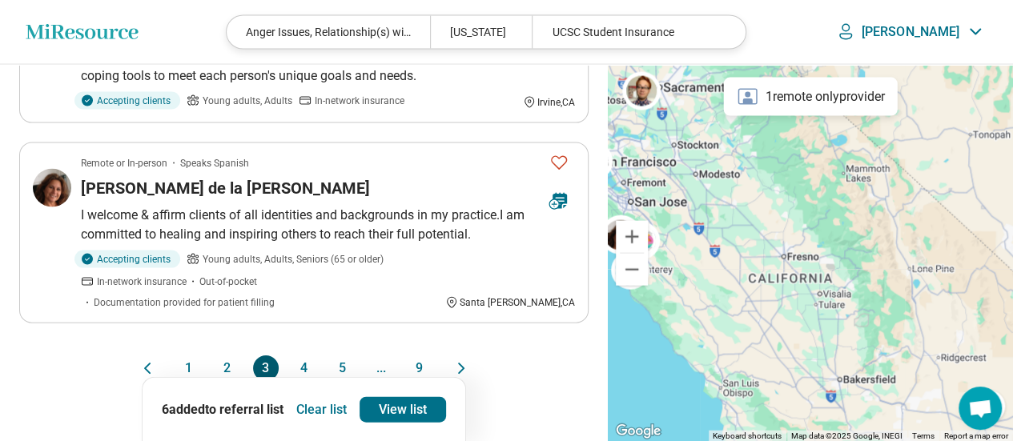
click at [224, 356] on button "2" at bounding box center [228, 369] width 26 height 26
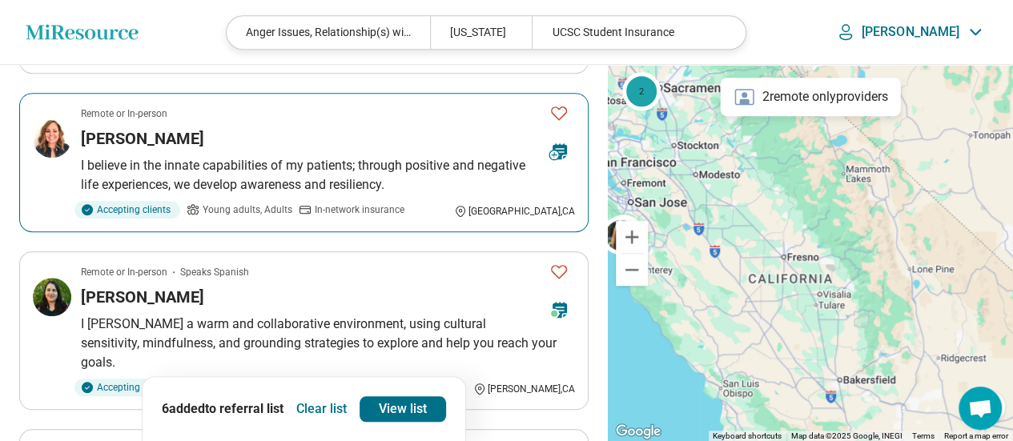
scroll to position [561, 0]
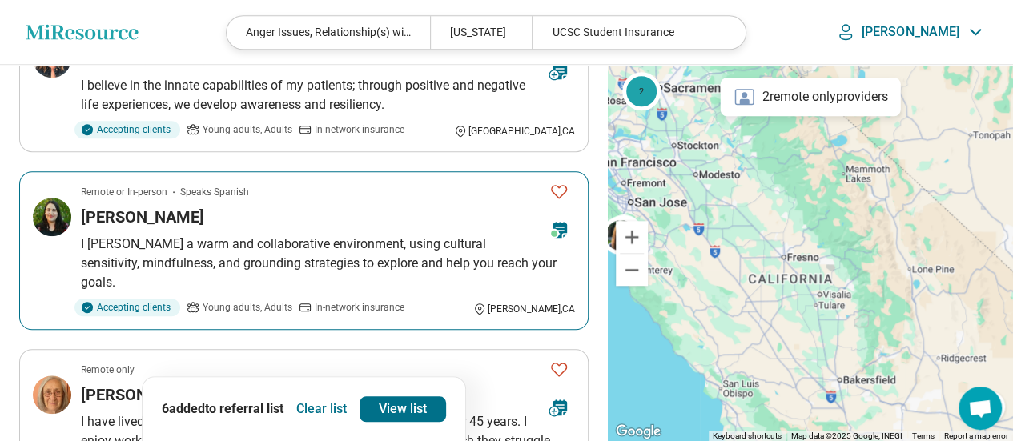
click at [562, 188] on icon "Favorite" at bounding box center [558, 191] width 19 height 19
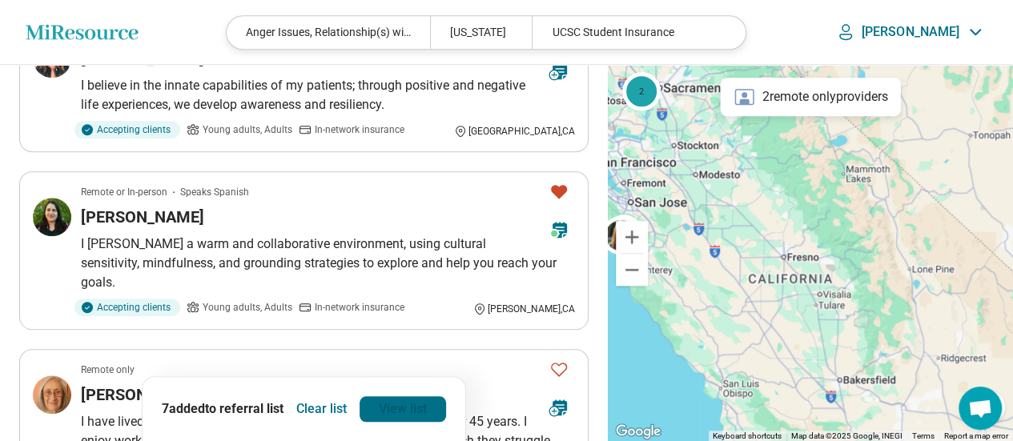
click at [404, 407] on link "View list" at bounding box center [403, 409] width 86 height 26
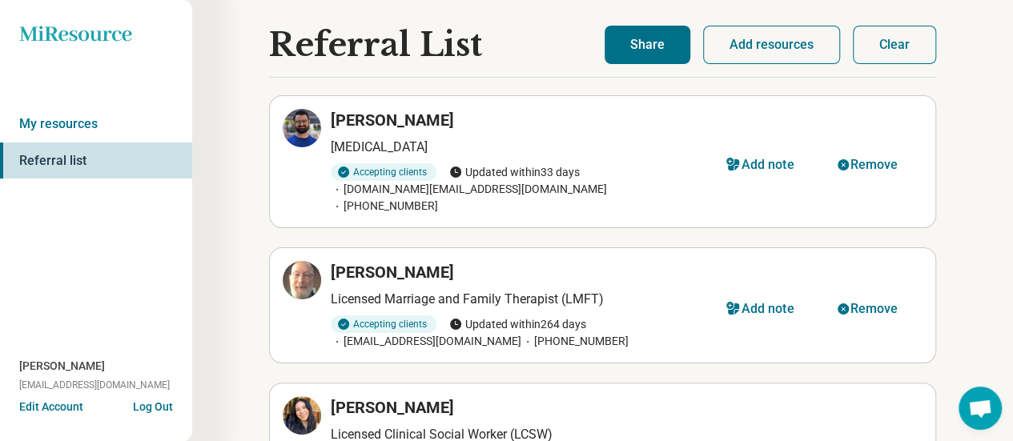
click at [665, 43] on button "Share" at bounding box center [648, 45] width 86 height 38
click at [652, 52] on button "Share" at bounding box center [648, 45] width 86 height 38
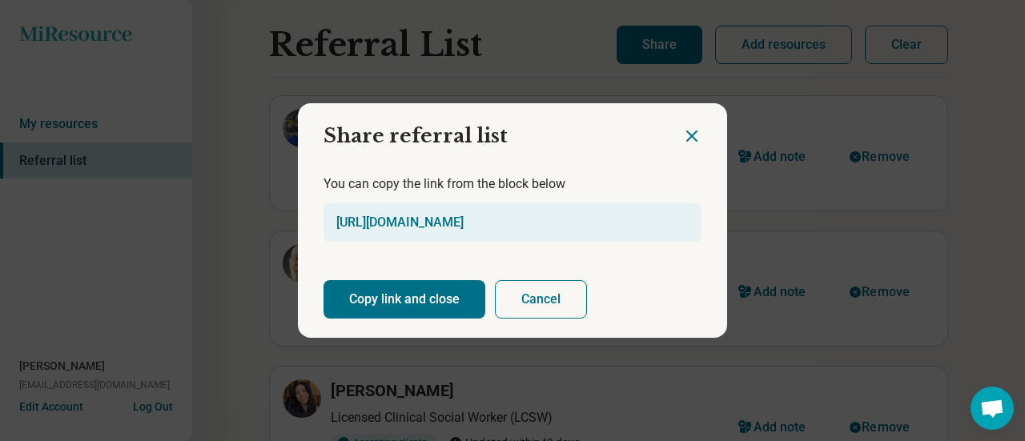
click at [416, 295] on button "Copy link and close" at bounding box center [405, 299] width 162 height 38
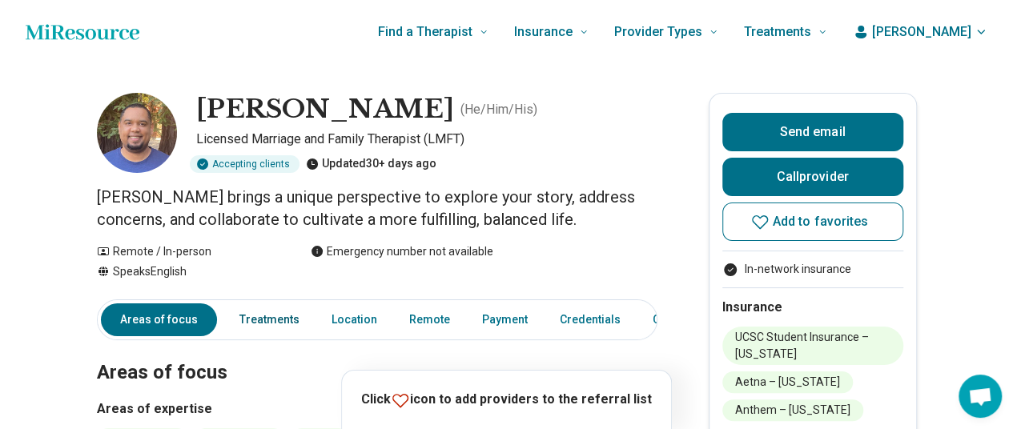
click at [272, 317] on link "Treatments" at bounding box center [269, 320] width 79 height 33
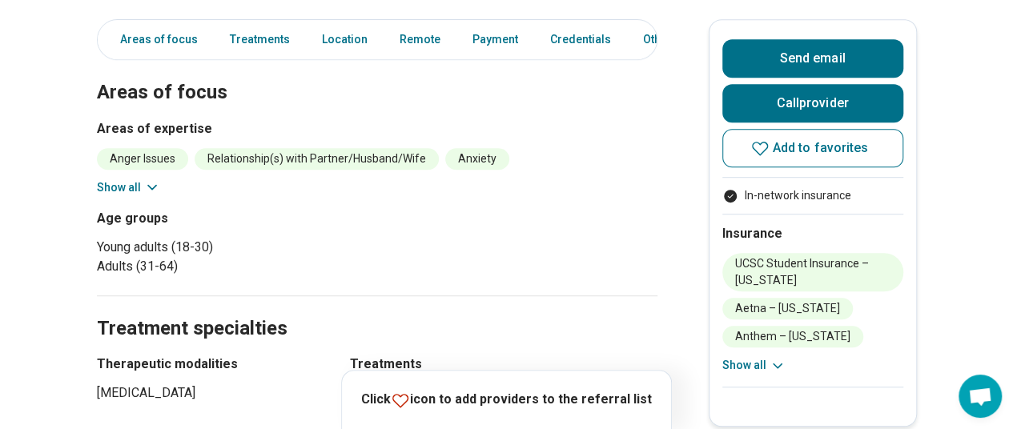
scroll to position [561, 0]
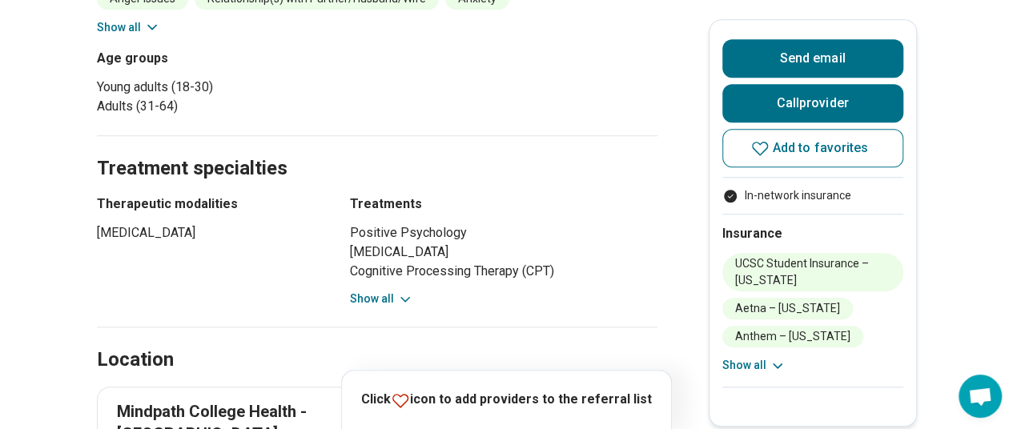
click at [372, 300] on button "Show all" at bounding box center [381, 299] width 63 height 17
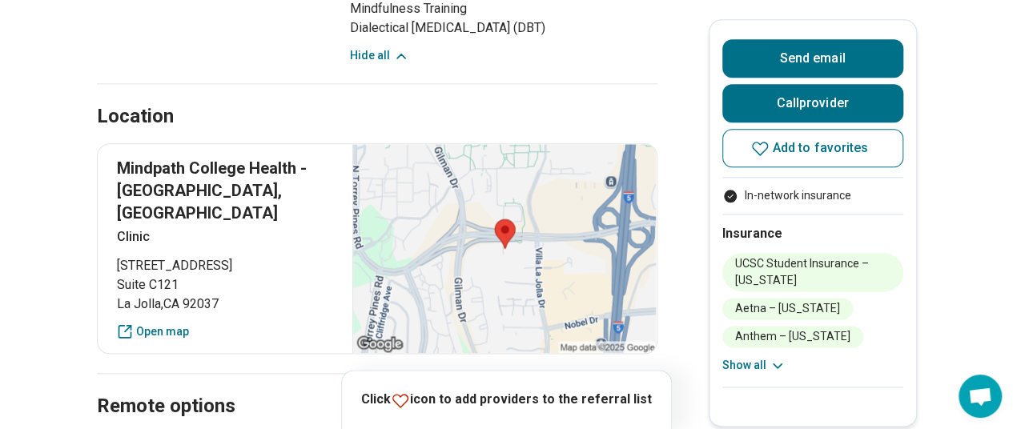
scroll to position [480, 0]
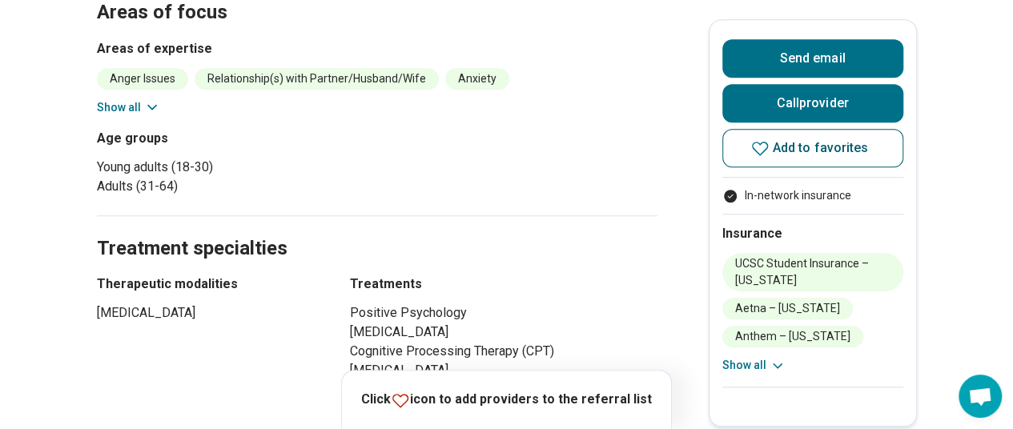
click at [822, 142] on span "Add to favorites" at bounding box center [821, 148] width 96 height 13
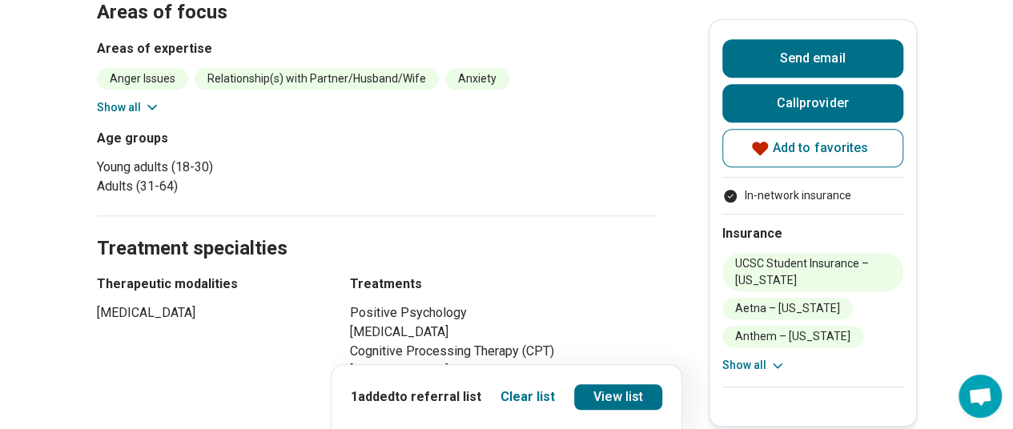
scroll to position [80, 0]
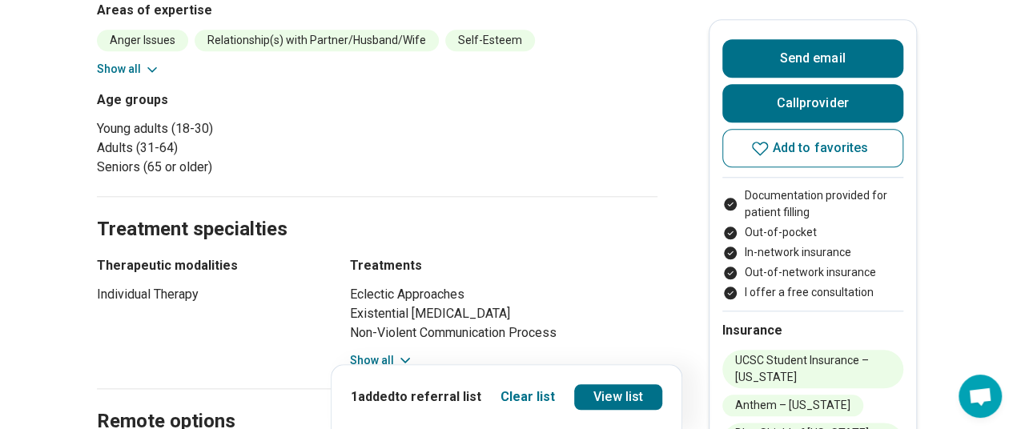
scroll to position [801, 0]
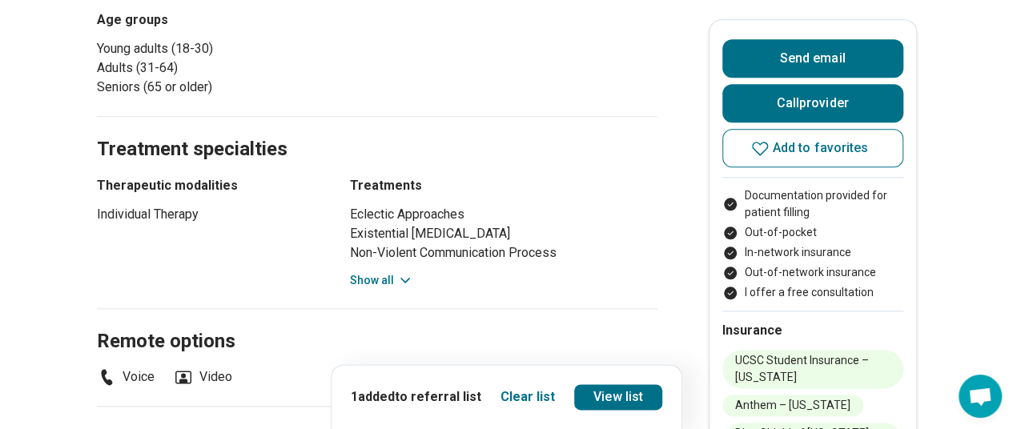
click at [396, 272] on button "Show all" at bounding box center [381, 280] width 63 height 17
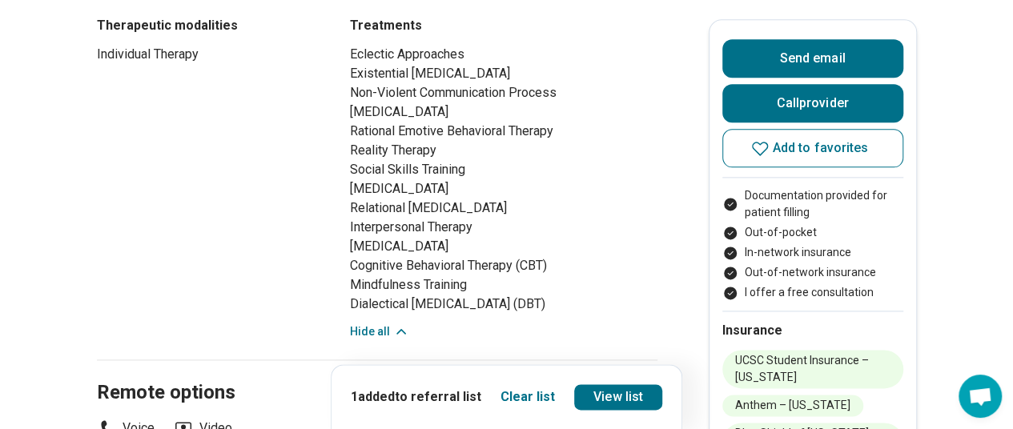
scroll to position [1041, 0]
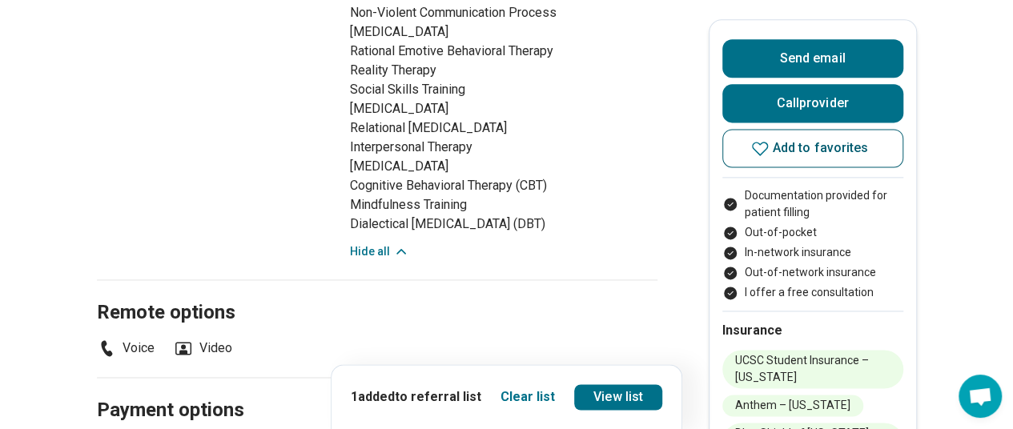
click at [793, 150] on span "Add to favorites" at bounding box center [821, 148] width 96 height 13
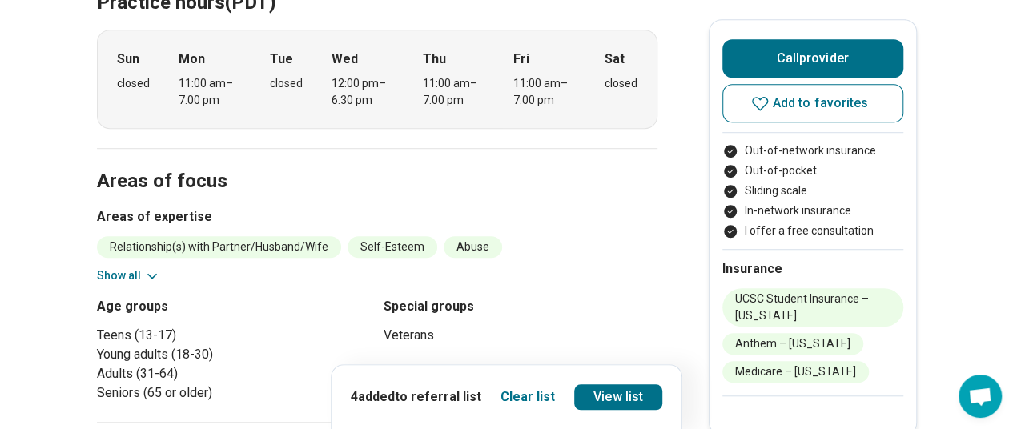
scroll to position [160, 0]
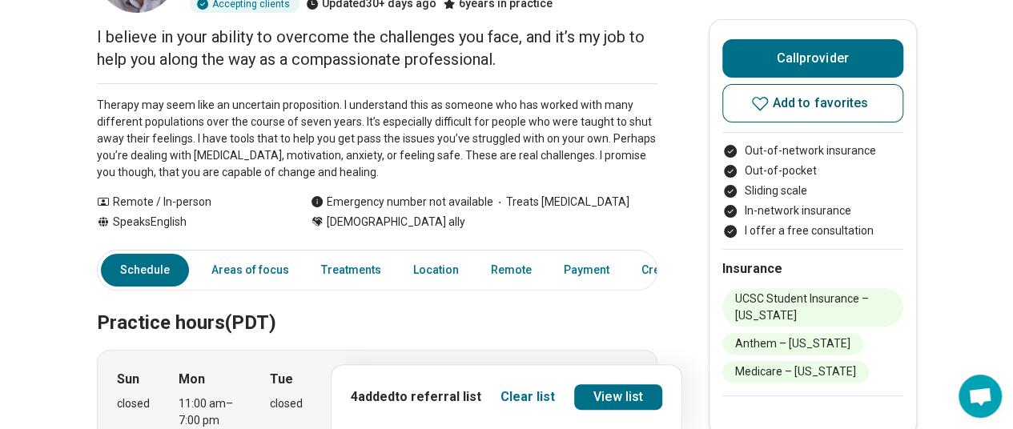
click at [815, 99] on span "Add to favorites" at bounding box center [821, 103] width 96 height 13
